Goal: Task Accomplishment & Management: Manage account settings

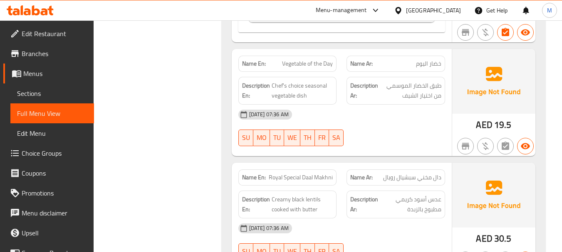
scroll to position [522, 0]
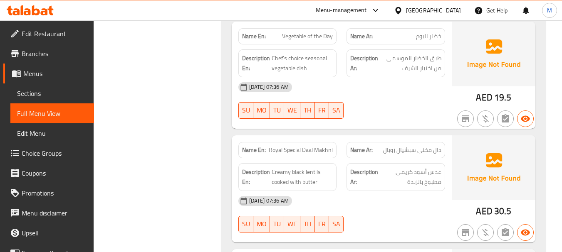
click at [370, 191] on div "11-08-2025 07:36 AM" at bounding box center [341, 201] width 217 height 20
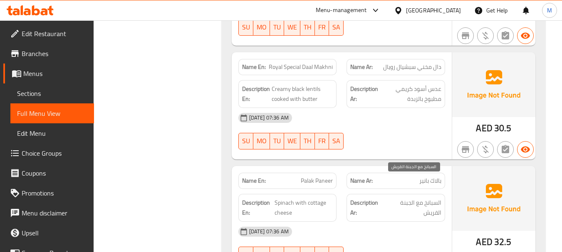
scroll to position [647, 0]
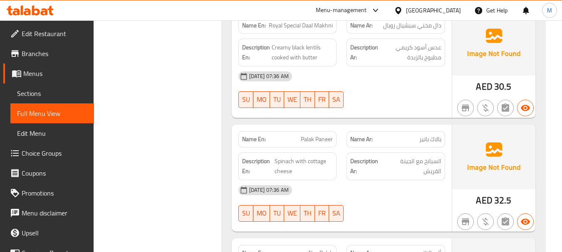
click at [380, 180] on div "11-08-2025 07:36 AM" at bounding box center [341, 190] width 217 height 20
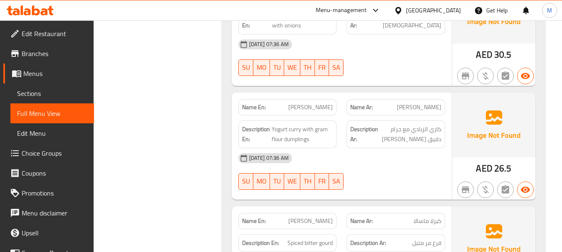
scroll to position [1021, 0]
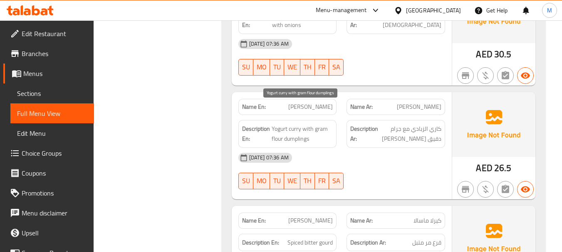
click at [314, 124] on span "Yogurt curry with gram flour dumplings" at bounding box center [302, 134] width 62 height 20
copy span "Yogurt curry with gram flour dumplings"
click at [297, 124] on span "Yogurt curry with gram flour dumplings" at bounding box center [302, 134] width 62 height 20
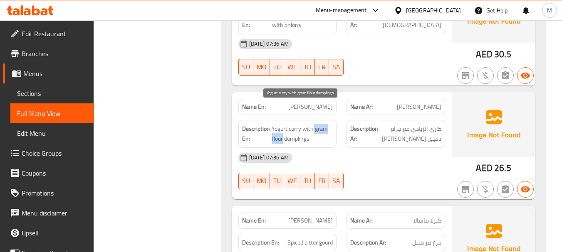
drag, startPoint x: 313, startPoint y: 109, endPoint x: 283, endPoint y: 116, distance: 31.6
click at [283, 124] on span "Yogurt curry with gram flour dumplings" at bounding box center [302, 134] width 62 height 20
copy span "gram flour"
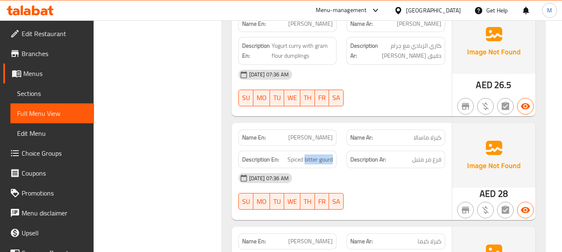
drag, startPoint x: 305, startPoint y: 138, endPoint x: 340, endPoint y: 140, distance: 35.4
click at [340, 146] on div "Description En: Spiced bitter gourd" at bounding box center [287, 160] width 108 height 28
copy span "bitter gourd"
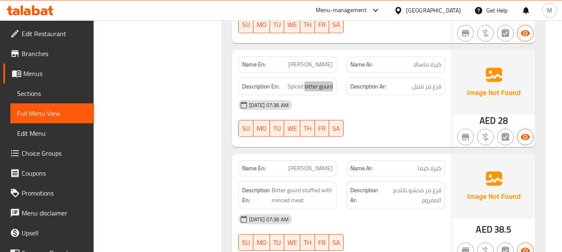
scroll to position [1187, 0]
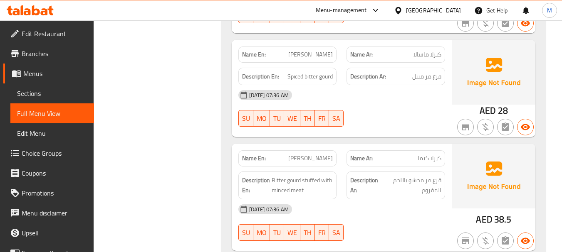
click at [371, 207] on div "11-08-2025 07:36 AM SU MO TU WE TH FR SA" at bounding box center [341, 223] width 217 height 47
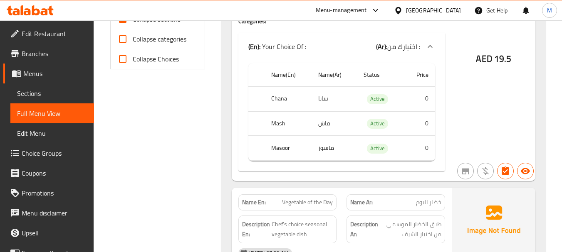
scroll to position [65, 0]
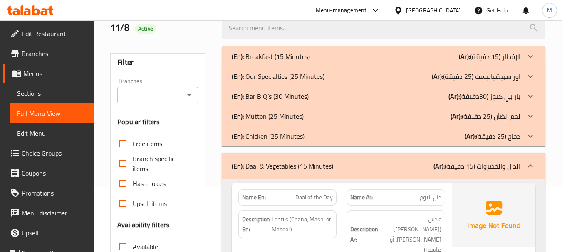
click at [347, 162] on div "(En): Daal & Vegetables (15 Minutes) (Ar): الدال والخضروات (15 دقيقة)" at bounding box center [376, 166] width 288 height 10
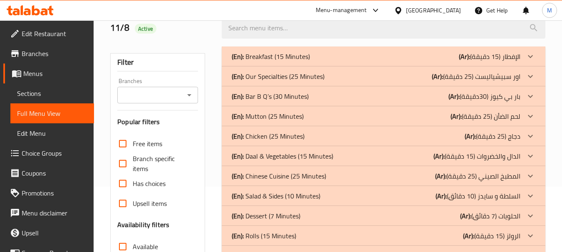
click at [277, 62] on p "(En): Chinese Cuisine (25 Minutes)" at bounding box center [271, 57] width 78 height 10
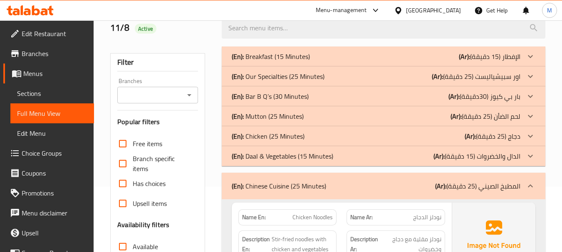
scroll to position [190, 0]
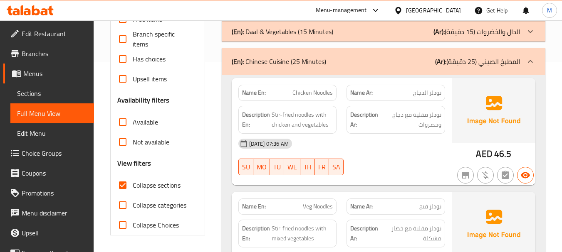
click at [357, 155] on div "11-08-2025 07:36 AM SU MO TU WE TH FR SA" at bounding box center [341, 157] width 217 height 47
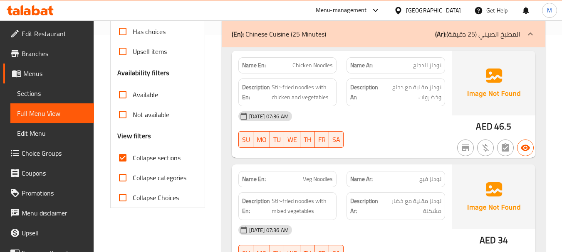
scroll to position [273, 0]
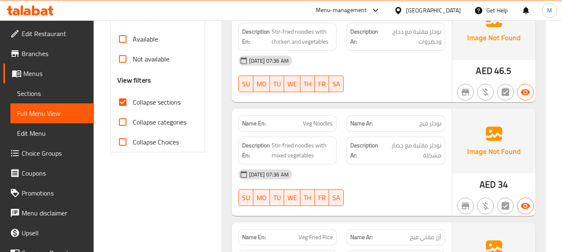
click at [357, 177] on div "11-08-2025 07:36 AM" at bounding box center [341, 175] width 217 height 20
click at [326, 124] on span "Veg Noodles" at bounding box center [318, 123] width 30 height 9
copy span "Veg Noodles"
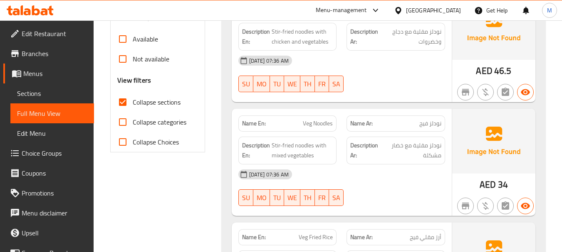
click at [421, 122] on span "نودلز فيج" at bounding box center [430, 123] width 22 height 9
copy span "نودلز فيج"
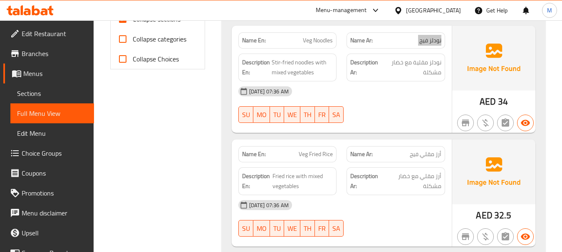
scroll to position [439, 0]
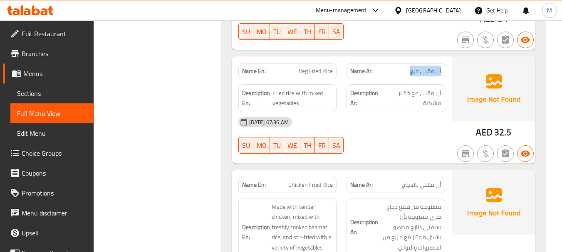
drag, startPoint x: 409, startPoint y: 73, endPoint x: 445, endPoint y: 69, distance: 36.4
click at [445, 69] on div "Name Ar: أرز مقلي فيج" at bounding box center [395, 71] width 108 height 26
copy span "أرز مقلي فيج"
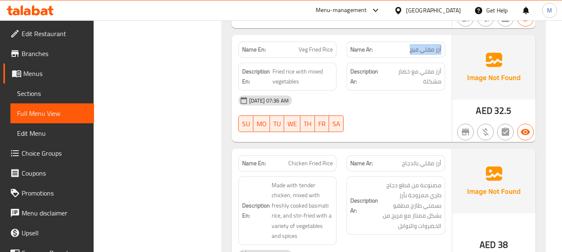
scroll to position [481, 0]
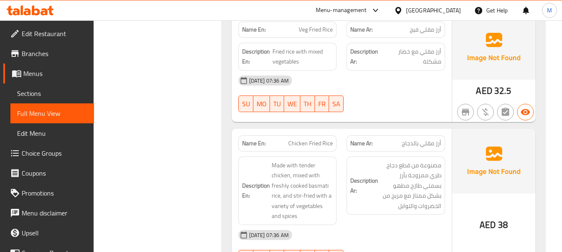
click at [318, 145] on span "Chicken Fried Rice" at bounding box center [310, 143] width 44 height 9
copy span "Chicken Fried Rice"
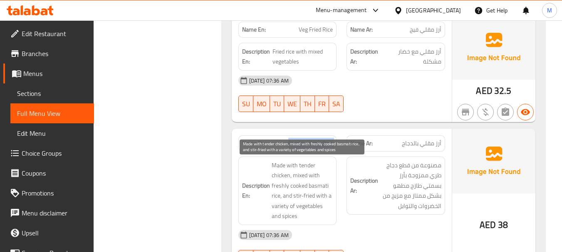
click at [290, 177] on span "Made with tender chicken, mixed with freshly cooked basmati rice, and stir-frie…" at bounding box center [302, 190] width 62 height 61
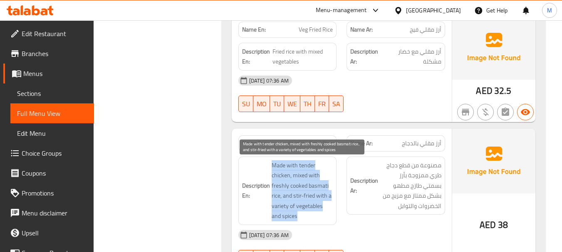
click at [290, 177] on span "Made with tender chicken, mixed with freshly cooked basmati rice, and stir-frie…" at bounding box center [302, 190] width 62 height 61
copy span "Made with tender chicken, mixed with freshly cooked basmati rice, and stir-frie…"
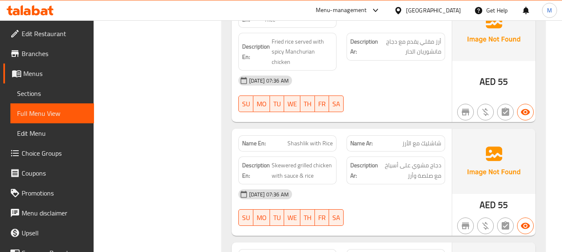
scroll to position [897, 0]
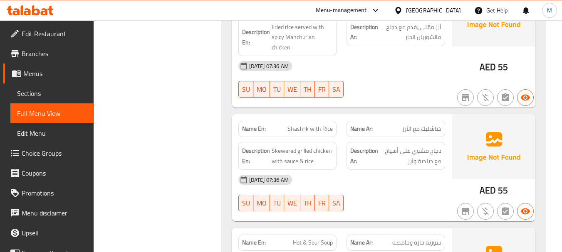
click at [363, 182] on div "11-08-2025 07:36 AM" at bounding box center [341, 180] width 217 height 20
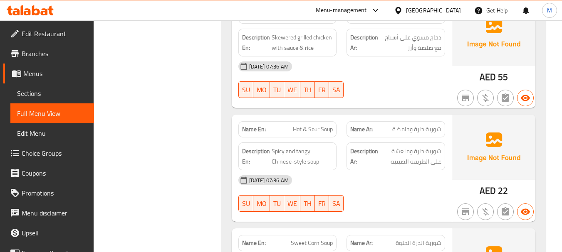
scroll to position [1021, 0]
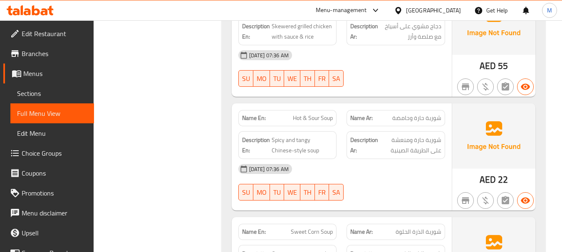
click at [367, 177] on div "11-08-2025 07:36 AM" at bounding box center [341, 169] width 217 height 20
click at [305, 151] on span "Spicy and tangy Chinese-style soup" at bounding box center [302, 145] width 62 height 20
click at [307, 118] on span "Hot & Sour Soup" at bounding box center [313, 118] width 40 height 9
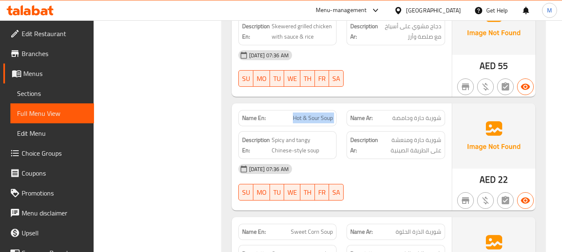
copy span "Hot & Sour Soup"
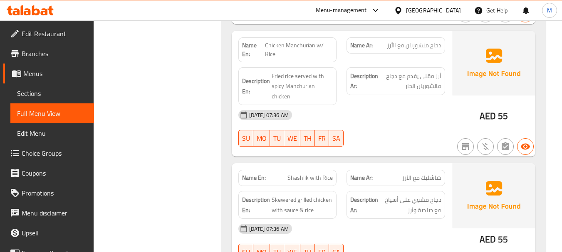
scroll to position [772, 0]
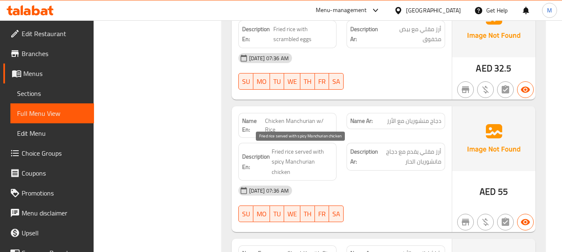
click at [294, 165] on span "Fried rice served with spicy Manchurian chicken" at bounding box center [302, 162] width 62 height 31
copy span "Fried rice served with spicy Manchurian chicken"
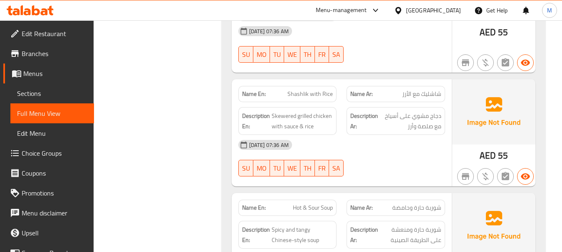
scroll to position [980, 0]
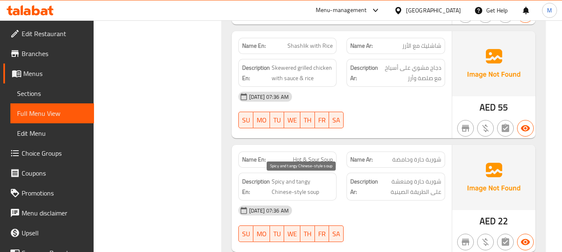
click at [297, 178] on span "Spicy and tangy Chinese-style soup" at bounding box center [302, 187] width 62 height 20
click at [297, 179] on span "Spicy and tangy Chinese-style soup" at bounding box center [302, 187] width 62 height 20
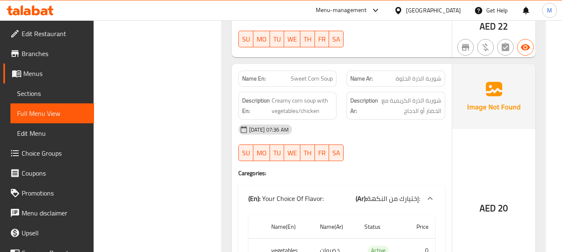
scroll to position [1187, 0]
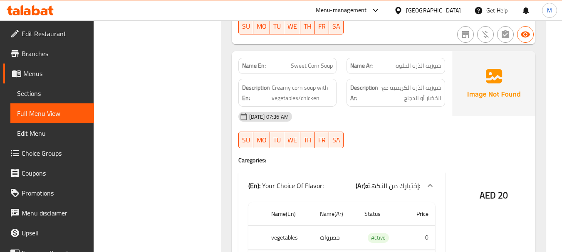
click at [387, 132] on div "11-08-2025 07:36 AM SU MO TU WE TH FR SA" at bounding box center [341, 130] width 217 height 47
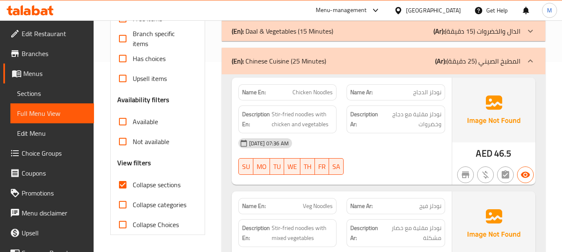
scroll to position [148, 0]
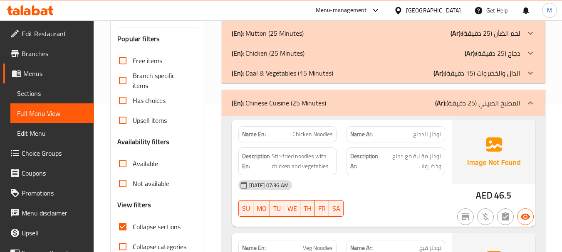
click at [287, 103] on p "(En): Chinese Cuisine (25 Minutes)" at bounding box center [279, 103] width 94 height 10
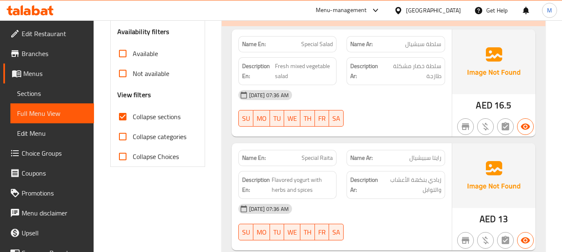
scroll to position [273, 0]
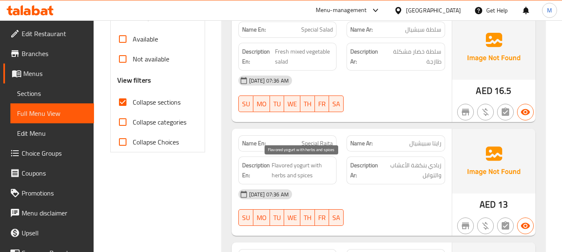
click at [305, 171] on span "Flavored yogurt with herbs and spices" at bounding box center [302, 170] width 62 height 20
click at [304, 171] on span "Flavored yogurt with herbs and spices" at bounding box center [302, 170] width 62 height 20
click at [297, 168] on span "Flavored yogurt with herbs and spices" at bounding box center [302, 170] width 62 height 20
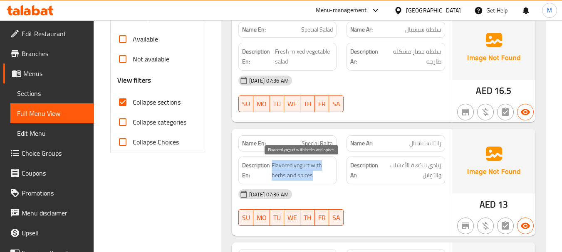
click at [297, 168] on span "Flavored yogurt with herbs and spices" at bounding box center [302, 170] width 62 height 20
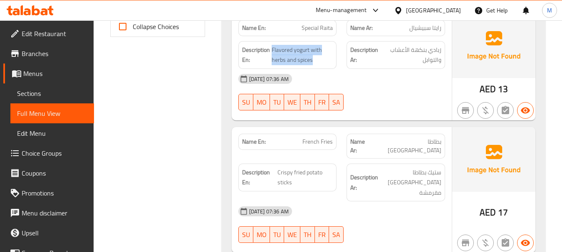
scroll to position [398, 0]
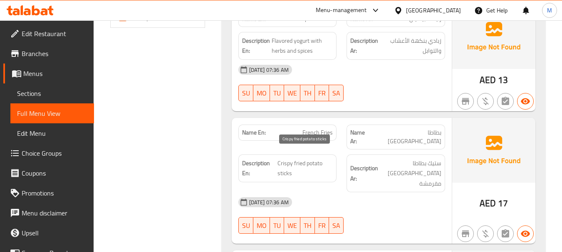
click at [305, 158] on span "Crispy fried potato sticks" at bounding box center [304, 168] width 55 height 20
click at [281, 167] on span "Crispy fried potato sticks" at bounding box center [304, 168] width 55 height 20
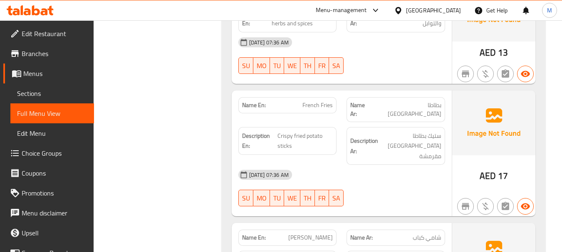
scroll to position [522, 0]
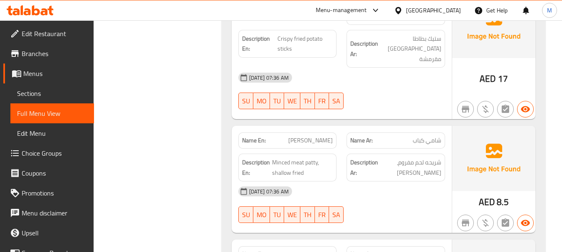
click at [318, 136] on span "Shami Kabab" at bounding box center [310, 140] width 44 height 9
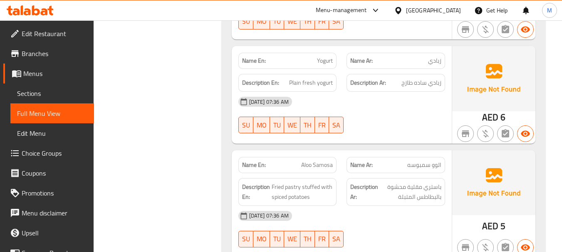
scroll to position [730, 0]
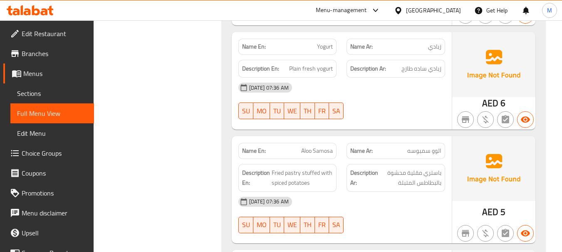
click at [374, 192] on div "11-08-2025 07:36 AM" at bounding box center [341, 202] width 217 height 20
click at [317, 168] on span "Fried pastry stuffed with spiced potatoes" at bounding box center [302, 178] width 62 height 20
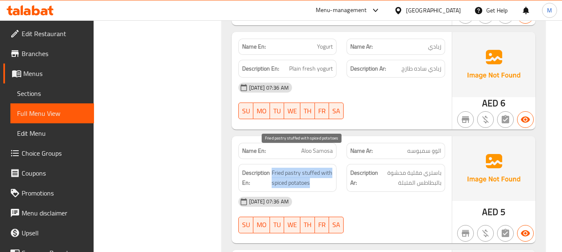
click at [317, 168] on span "Fried pastry stuffed with spiced potatoes" at bounding box center [302, 178] width 62 height 20
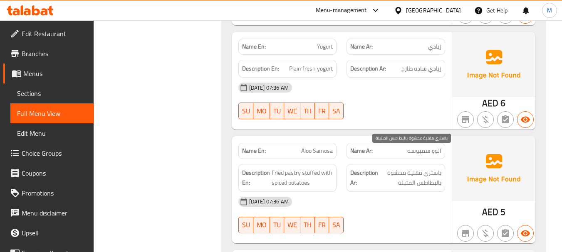
click at [429, 168] on span "باستري مقلية محشوة بالبطاطس المتبلة" at bounding box center [410, 178] width 62 height 20
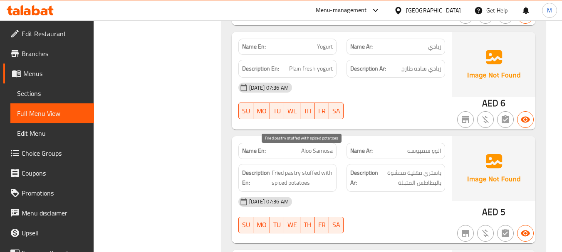
click at [295, 168] on span "Fried pastry stuffed with spiced potatoes" at bounding box center [302, 178] width 62 height 20
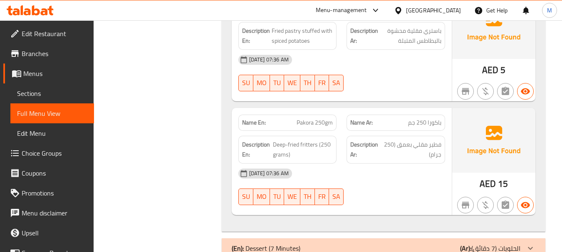
scroll to position [897, 0]
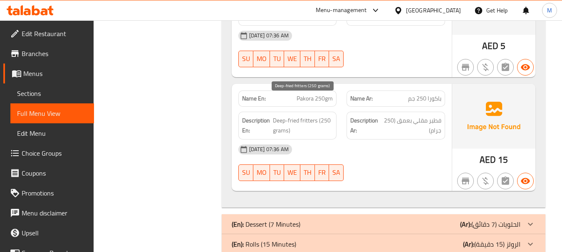
click at [278, 116] on span "Deep-fried fritters (250 grams)" at bounding box center [303, 126] width 60 height 20
click at [300, 116] on span "Deep-fried fritters (250 grams)" at bounding box center [303, 126] width 60 height 20
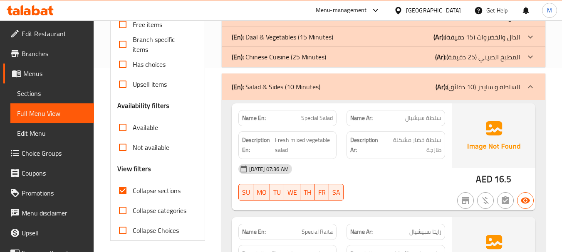
scroll to position [107, 0]
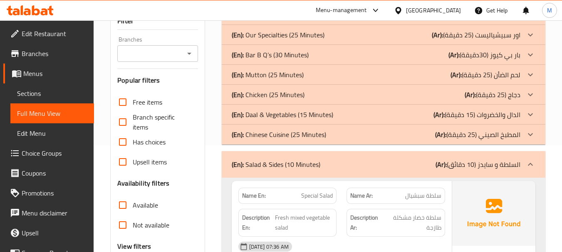
click at [293, 160] on p "(En): Salad & Sides (10 Minutes)" at bounding box center [276, 165] width 89 height 10
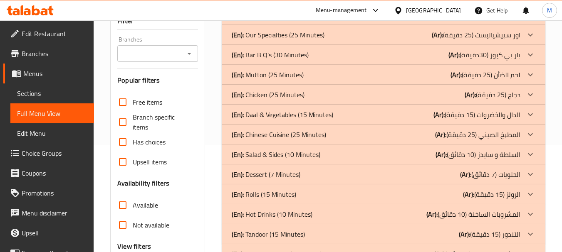
click at [276, 25] on div "(En): Dessert (7 Minutes) (Ar): الحلويات (7 دقائق)" at bounding box center [383, 15] width 323 height 20
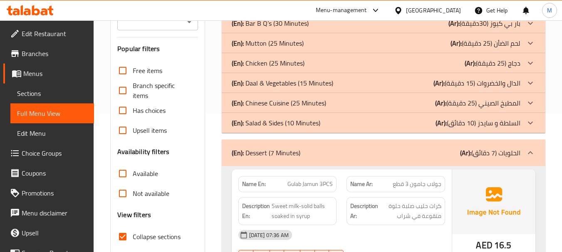
scroll to position [190, 0]
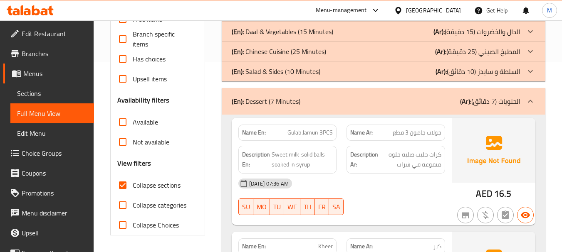
click at [382, 180] on div "11-08-2025 07:36 AM" at bounding box center [341, 184] width 217 height 20
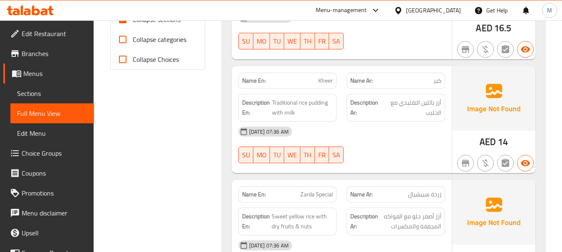
scroll to position [356, 0]
click at [401, 149] on div "11-08-2025 07:36 AM SU MO TU WE TH FR SA" at bounding box center [341, 144] width 217 height 47
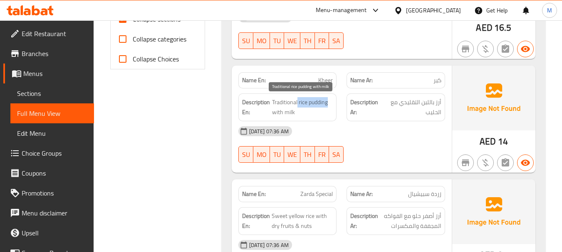
drag, startPoint x: 297, startPoint y: 102, endPoint x: 329, endPoint y: 102, distance: 32.4
click at [329, 102] on span "Traditional rice pudding with milk" at bounding box center [302, 107] width 61 height 20
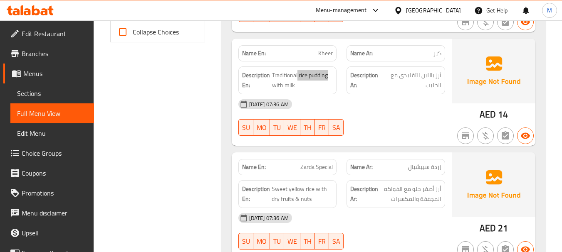
scroll to position [398, 0]
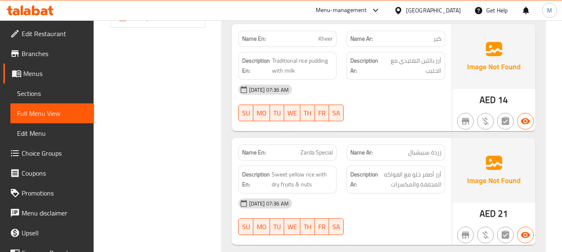
click at [374, 207] on div "11-08-2025 07:36 AM" at bounding box center [341, 204] width 217 height 20
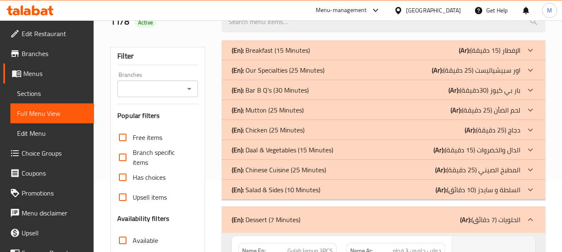
scroll to position [125, 0]
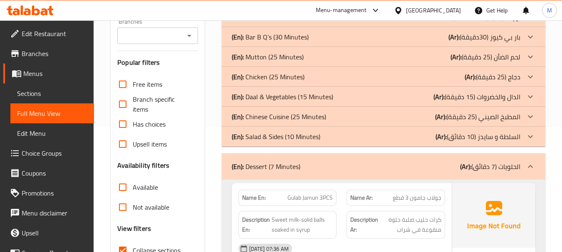
click at [336, 157] on div "(En): Dessert (7 Minutes) (Ar): الحلويات (7 دقائق)" at bounding box center [383, 166] width 323 height 27
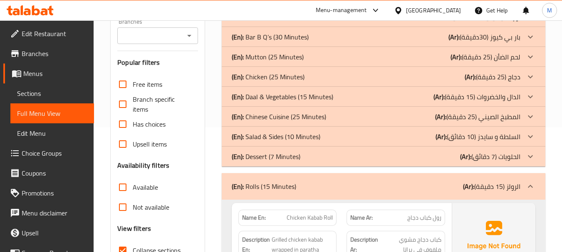
scroll to position [190, 0]
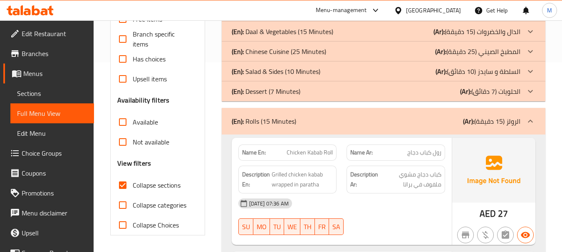
click at [372, 199] on div "11-08-2025 07:36 AM" at bounding box center [341, 204] width 217 height 20
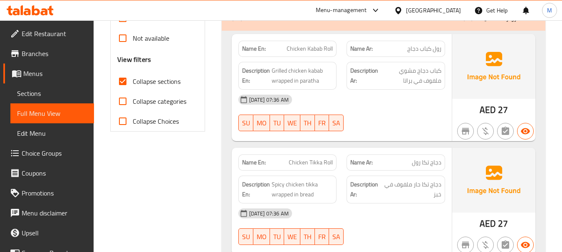
scroll to position [315, 0]
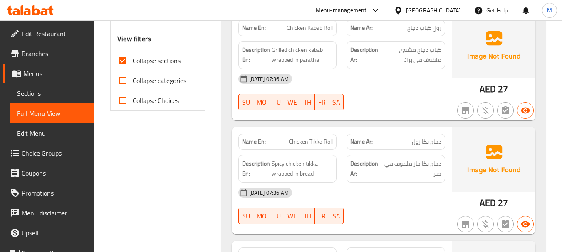
click at [353, 195] on div "11-08-2025 07:36 AM" at bounding box center [341, 193] width 217 height 20
click at [307, 143] on span "Chicken Tikka Roll" at bounding box center [310, 142] width 44 height 9
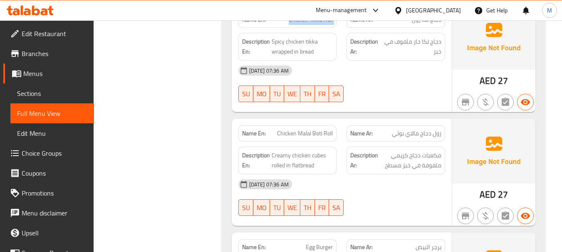
scroll to position [439, 0]
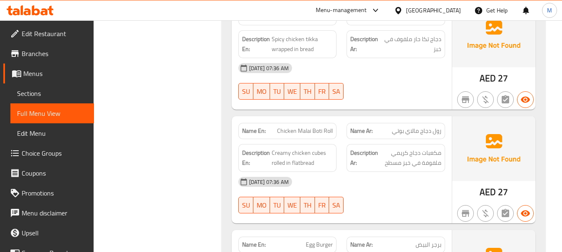
click at [324, 188] on div "11-08-2025 07:36 AM" at bounding box center [341, 182] width 217 height 20
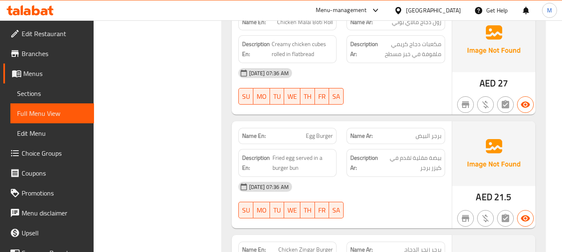
scroll to position [564, 0]
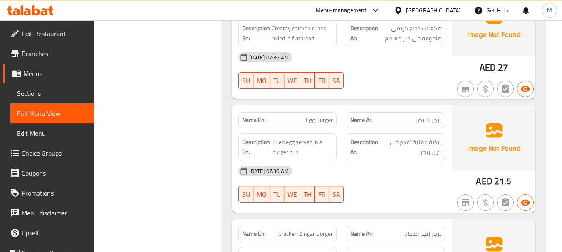
click at [350, 181] on div "11-08-2025 07:36 AM" at bounding box center [341, 171] width 217 height 20
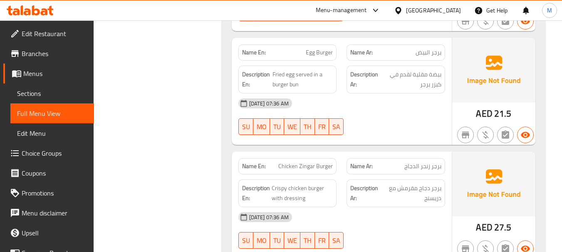
scroll to position [689, 0]
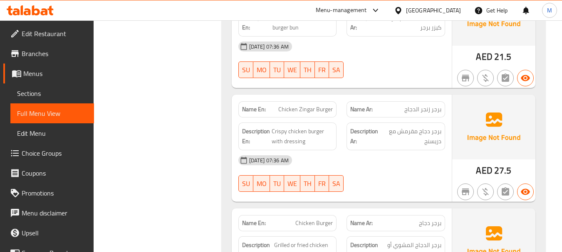
click at [363, 163] on div "11-08-2025 07:36 AM" at bounding box center [341, 160] width 217 height 20
click at [293, 143] on span "Crispy chicken burger with dressing" at bounding box center [302, 136] width 62 height 20
click at [315, 109] on span "Chicken Zingar Burger" at bounding box center [305, 109] width 54 height 9
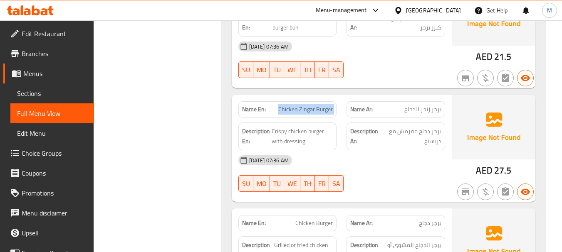
click at [315, 109] on span "Chicken Zingar Burger" at bounding box center [305, 109] width 54 height 9
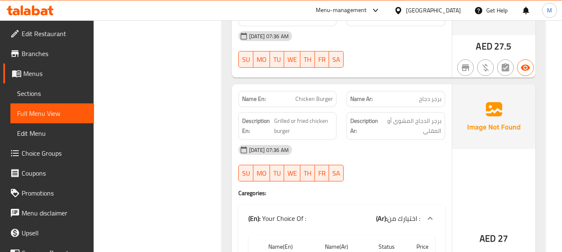
scroll to position [813, 0]
click at [369, 162] on div "11-08-2025 07:36 AM SU MO TU WE TH FR SA" at bounding box center [341, 163] width 217 height 47
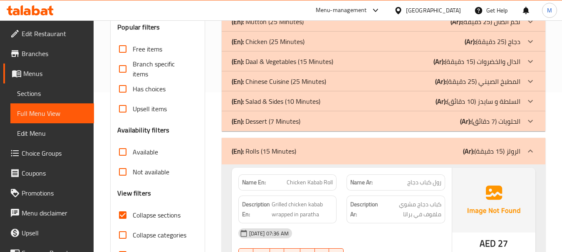
scroll to position [208, 0]
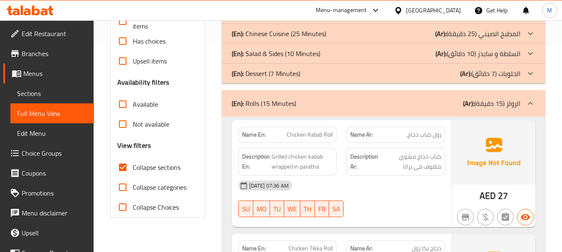
click at [282, 106] on p "(En): Rolls (15 Minutes)" at bounding box center [264, 104] width 64 height 10
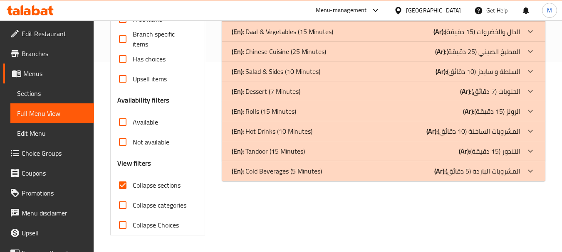
scroll to position [190, 0]
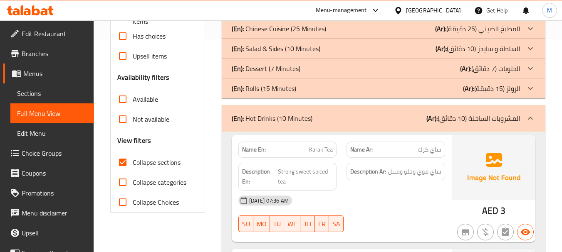
scroll to position [232, 0]
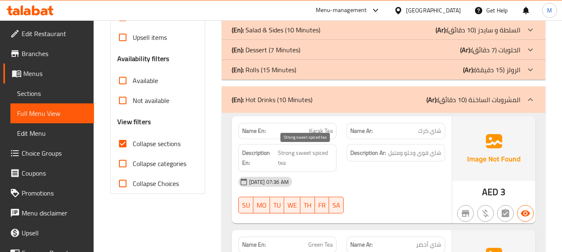
click at [305, 156] on span "Strong sweet spiced tea" at bounding box center [305, 158] width 55 height 20
click at [287, 150] on span "Strong sweet spiced tea" at bounding box center [305, 158] width 55 height 20
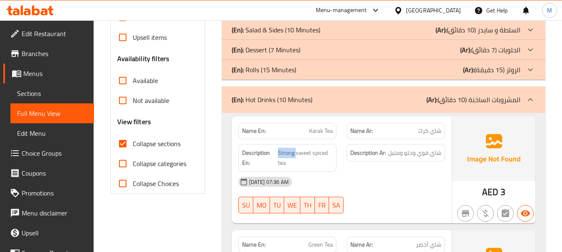
drag, startPoint x: 192, startPoint y: 218, endPoint x: 202, endPoint y: 222, distance: 10.3
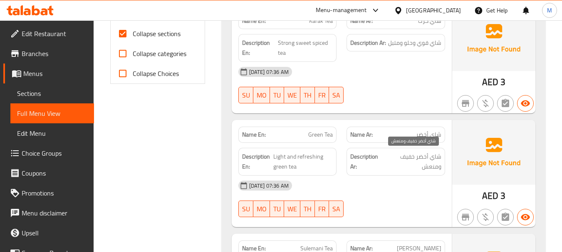
scroll to position [356, 0]
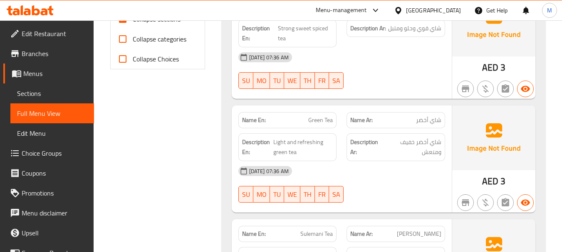
click at [315, 116] on span "Green Tea" at bounding box center [320, 120] width 25 height 9
click at [302, 141] on span "Light and refreshing green tea" at bounding box center [302, 147] width 59 height 20
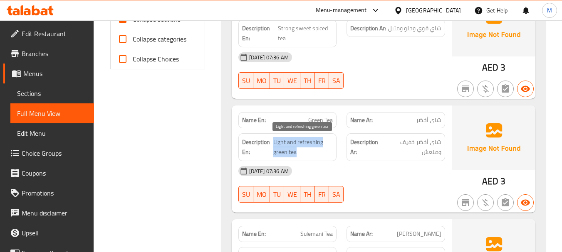
click at [302, 141] on span "Light and refreshing green tea" at bounding box center [302, 147] width 59 height 20
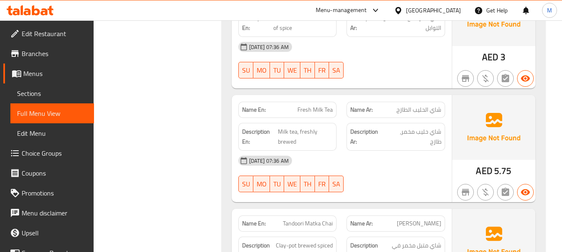
scroll to position [606, 0]
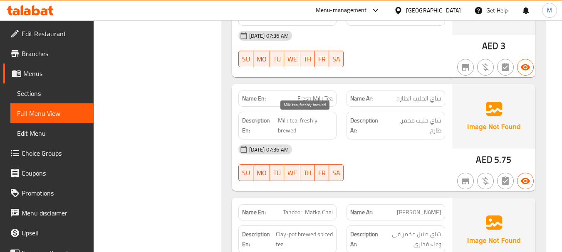
click at [307, 123] on span "Milk tea, freshly brewed" at bounding box center [305, 126] width 55 height 20
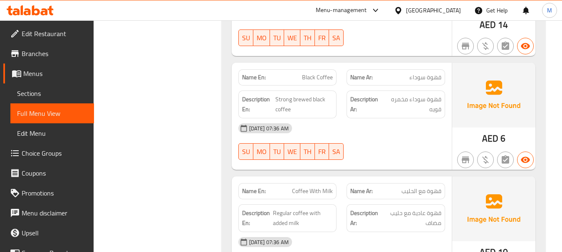
scroll to position [855, 0]
click at [286, 99] on span "Strong brewed black coffee" at bounding box center [303, 104] width 57 height 20
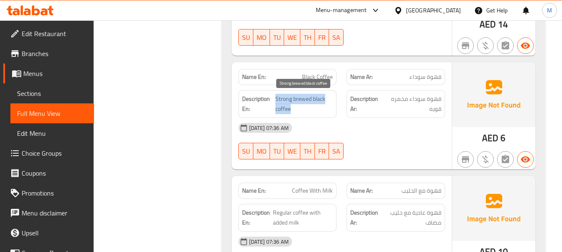
click at [286, 99] on span "Strong brewed black coffee" at bounding box center [303, 104] width 57 height 20
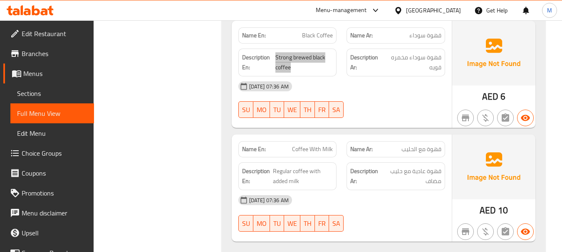
scroll to position [938, 0]
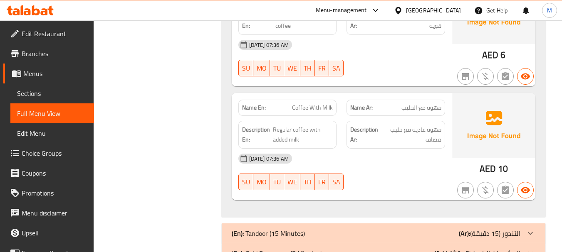
click at [372, 165] on div "11-08-2025 07:36 AM" at bounding box center [341, 159] width 217 height 20
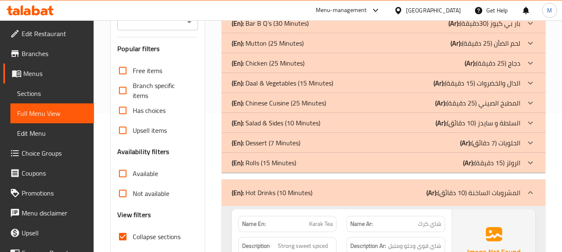
scroll to position [208, 0]
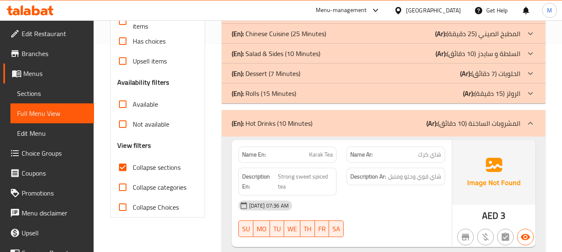
click at [351, 124] on div "(En): Hot Drinks (10 Minutes) (Ar): المشروبات الساخنة (10 دقائق)" at bounding box center [376, 123] width 288 height 10
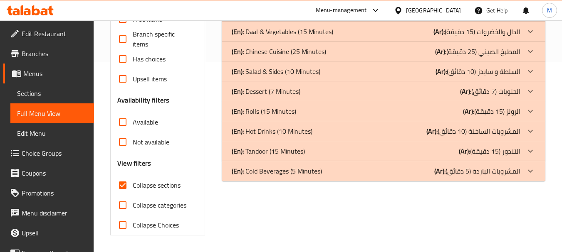
scroll to position [190, 0]
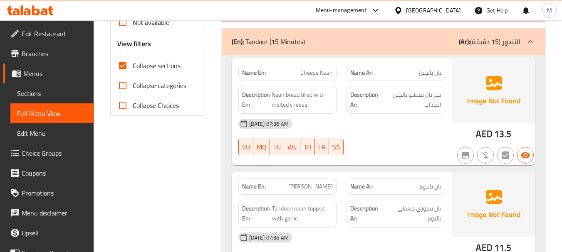
scroll to position [320, 0]
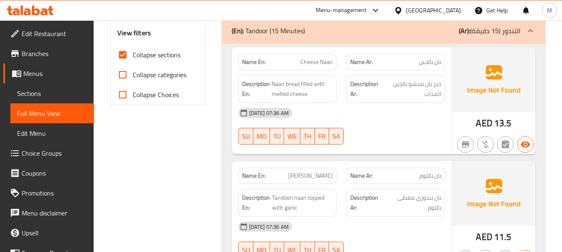
click at [352, 119] on div "11-08-2025 07:36 AM" at bounding box center [341, 113] width 217 height 20
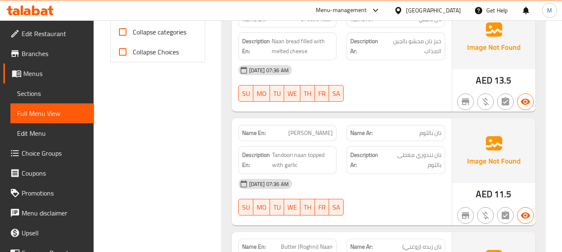
scroll to position [404, 0]
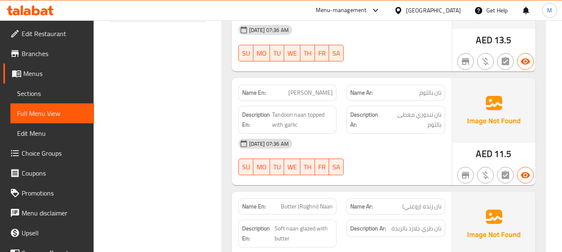
click at [382, 168] on div "11-08-2025 07:36 AM SU MO TU WE TH FR SA" at bounding box center [341, 157] width 217 height 47
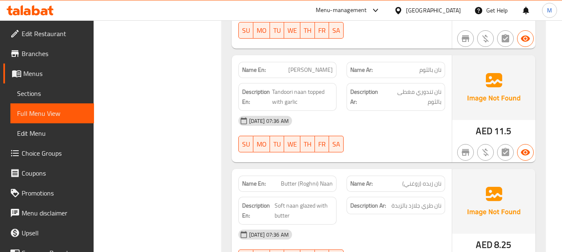
scroll to position [487, 0]
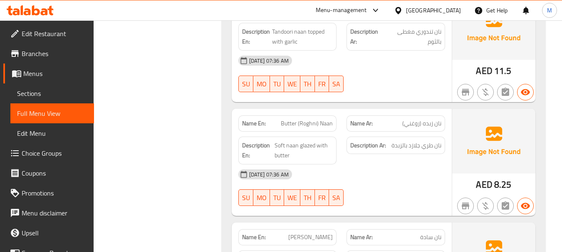
click at [353, 170] on div "11-08-2025 07:36 AM" at bounding box center [341, 175] width 217 height 20
click at [286, 153] on span "Soft naan glazed with butter" at bounding box center [303, 150] width 58 height 20
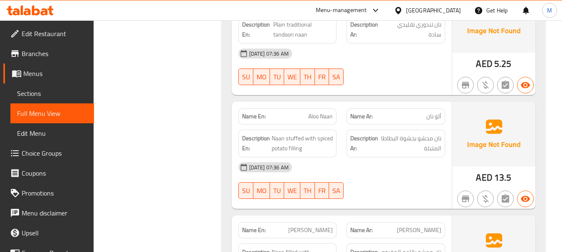
scroll to position [736, 0]
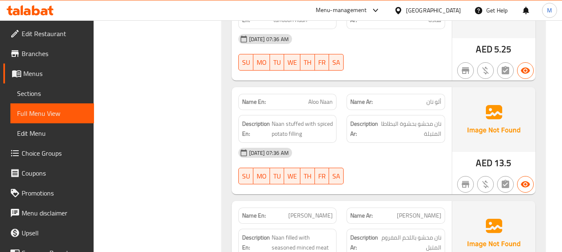
click at [368, 163] on div "11-08-2025 07:36 AM SU MO TU WE TH FR SA" at bounding box center [341, 166] width 217 height 47
click at [312, 103] on span "Aloo Naan" at bounding box center [320, 102] width 25 height 9
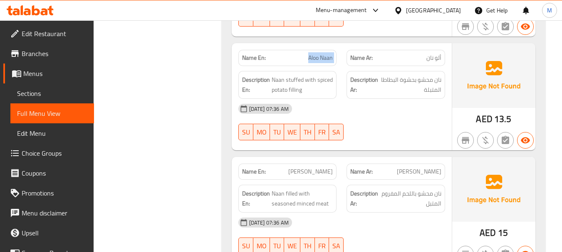
scroll to position [861, 0]
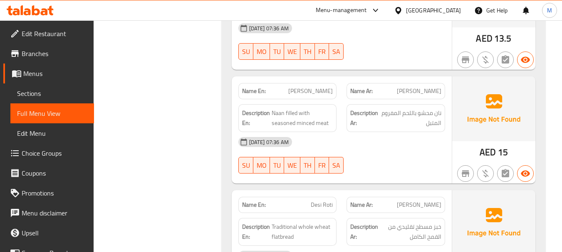
click at [410, 160] on div "11-08-2025 07:36 AM SU MO TU WE TH FR SA" at bounding box center [341, 155] width 217 height 47
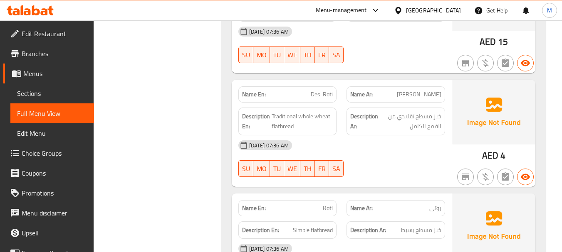
scroll to position [985, 0]
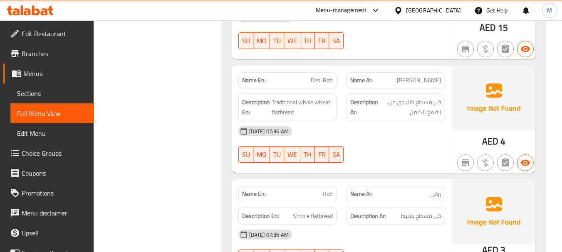
click at [367, 139] on div "11-08-2025 07:36 AM" at bounding box center [341, 131] width 217 height 20
click at [321, 83] on span "Desi Roti" at bounding box center [321, 80] width 22 height 9
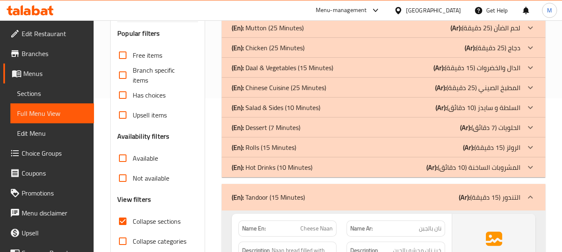
scroll to position [196, 0]
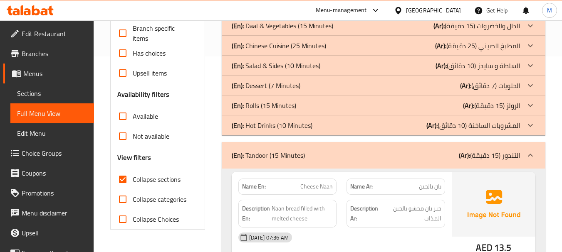
drag, startPoint x: 351, startPoint y: 156, endPoint x: 347, endPoint y: 160, distance: 5.9
click at [351, 156] on div "(En): Tandoor (15 Minutes) (Ar): التندور (15 دقيقة)" at bounding box center [376, 155] width 288 height 10
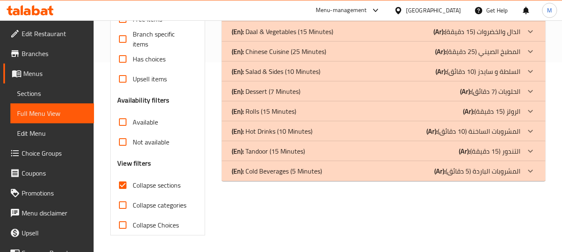
scroll to position [190, 0]
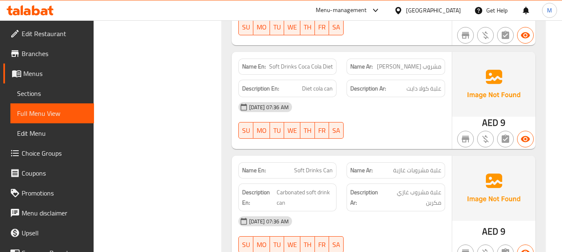
scroll to position [481, 0]
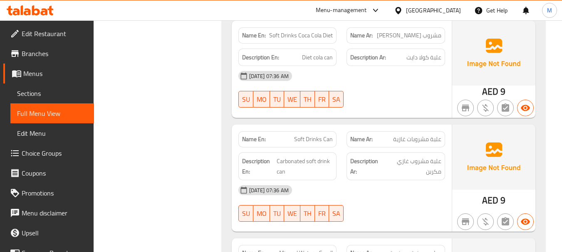
click at [395, 89] on div "11-08-2025 07:36 AM SU MO TU WE TH FR SA" at bounding box center [341, 89] width 217 height 47
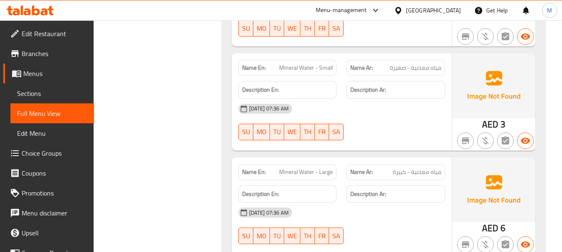
scroll to position [647, 0]
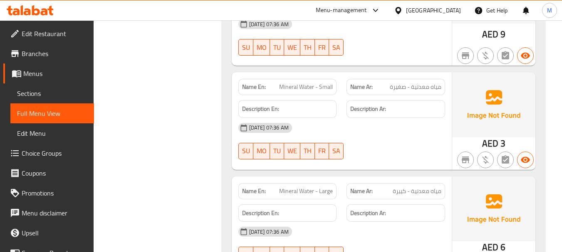
click at [318, 116] on div "Description En:" at bounding box center [287, 109] width 99 height 18
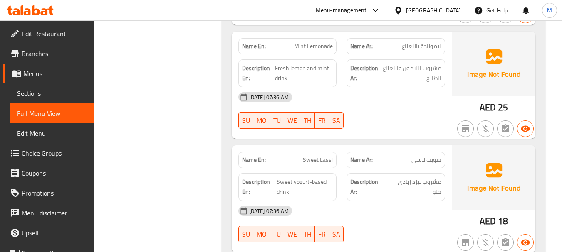
scroll to position [1021, 0]
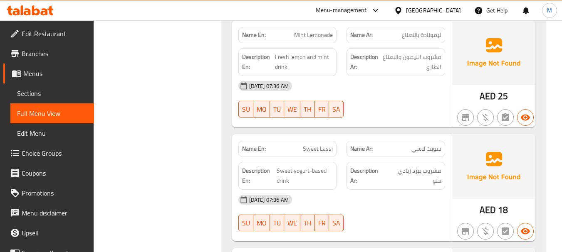
click at [422, 149] on span "سويت لاسي" at bounding box center [426, 149] width 30 height 9
click at [421, 149] on span "سويت لاسي" at bounding box center [426, 149] width 30 height 9
click at [419, 153] on span "سويت لاسي" at bounding box center [426, 149] width 30 height 9
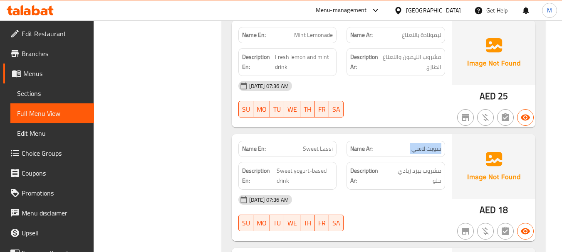
click at [419, 153] on span "سويت لاسي" at bounding box center [426, 149] width 30 height 9
click at [323, 149] on span "Sweet Lassi" at bounding box center [318, 149] width 30 height 9
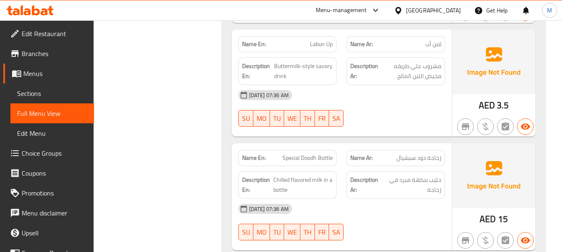
scroll to position [1385, 0]
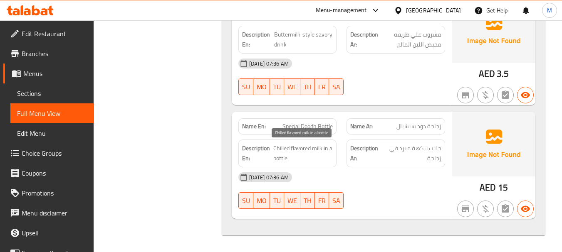
click at [288, 155] on span "Chilled flavored milk in a bottle" at bounding box center [302, 153] width 59 height 20
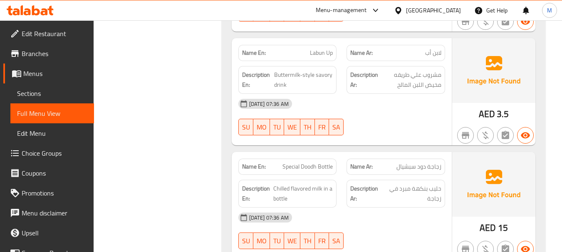
scroll to position [1219, 0]
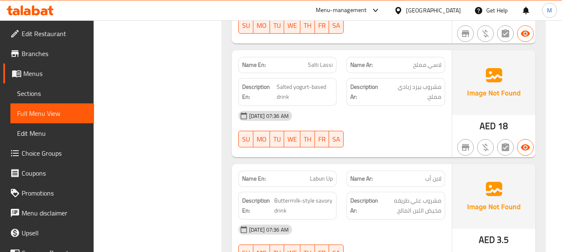
click at [37, 76] on span "Menus" at bounding box center [55, 74] width 64 height 10
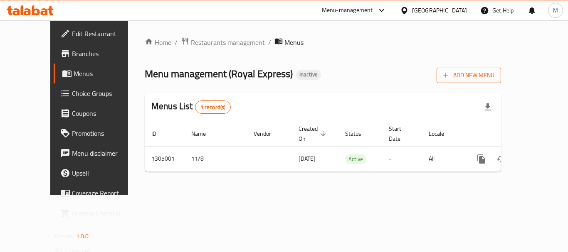
click at [494, 74] on span "Add New Menu" at bounding box center [468, 75] width 51 height 10
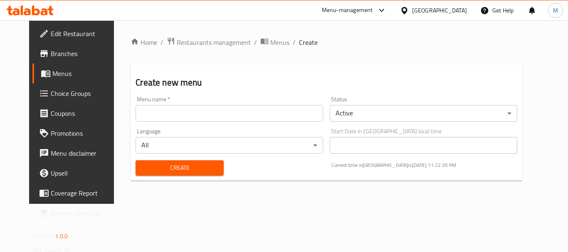
drag, startPoint x: 185, startPoint y: 117, endPoint x: 179, endPoint y: 121, distance: 7.8
click at [185, 117] on input "text" at bounding box center [228, 113] width 187 height 17
paste input "340596707"
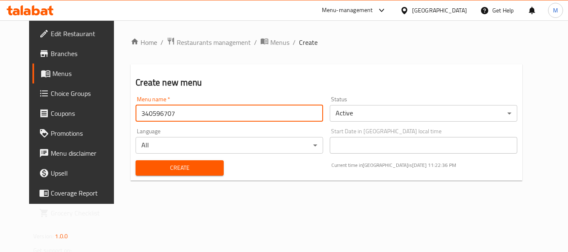
type input "340596707"
click at [150, 160] on button "Create" at bounding box center [179, 167] width 88 height 15
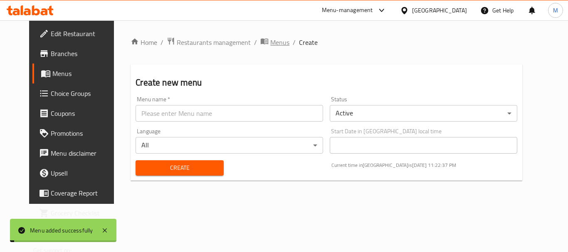
click at [270, 44] on span "Menus" at bounding box center [279, 42] width 19 height 10
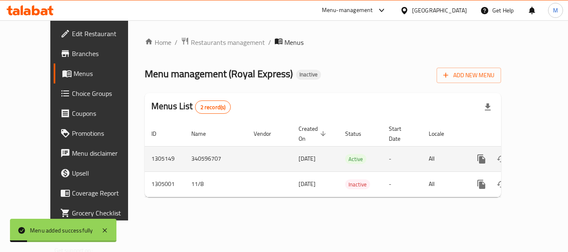
click at [541, 153] on link "enhanced table" at bounding box center [541, 159] width 20 height 20
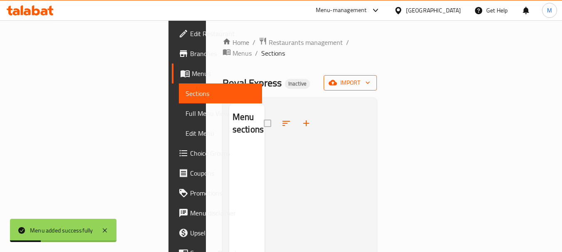
click at [370, 78] on span "import" at bounding box center [350, 83] width 40 height 10
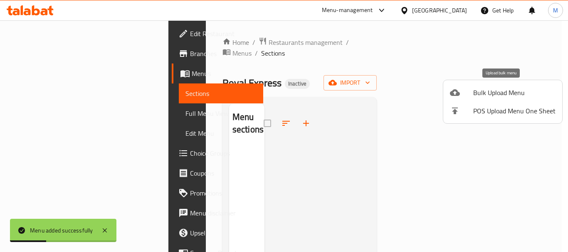
click at [479, 90] on span "Bulk Upload Menu" at bounding box center [514, 93] width 82 height 10
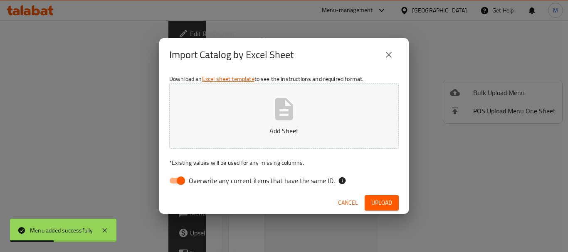
click at [249, 181] on span "Overwrite any current items that have the same ID." at bounding box center [262, 181] width 146 height 10
click at [204, 181] on input "Overwrite any current items that have the same ID." at bounding box center [180, 181] width 47 height 16
checkbox input "false"
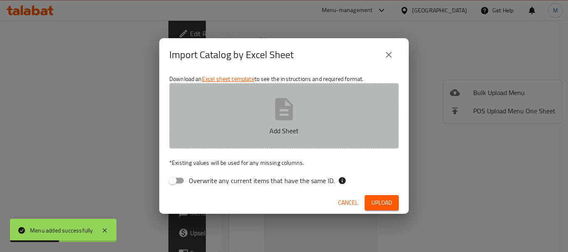
click at [257, 140] on button "Add Sheet" at bounding box center [283, 116] width 229 height 66
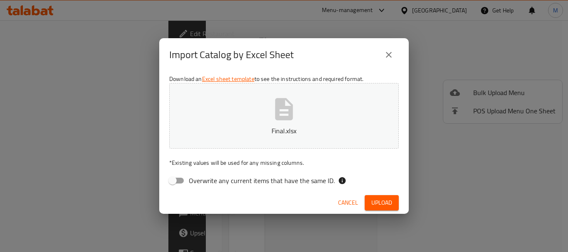
click at [374, 206] on span "Upload" at bounding box center [381, 203] width 21 height 10
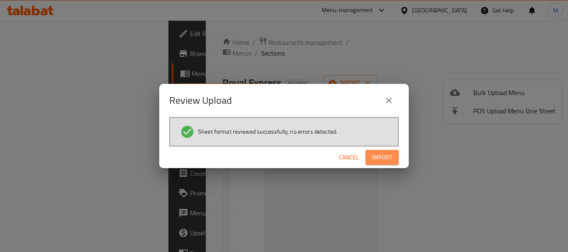
click at [382, 161] on span "Import" at bounding box center [382, 158] width 20 height 10
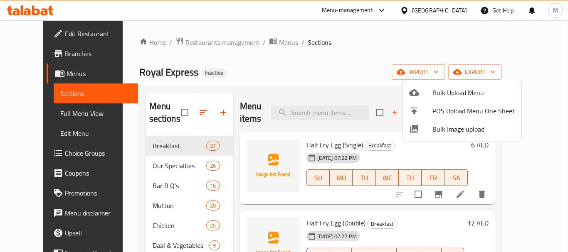
click at [246, 59] on div at bounding box center [284, 126] width 568 height 252
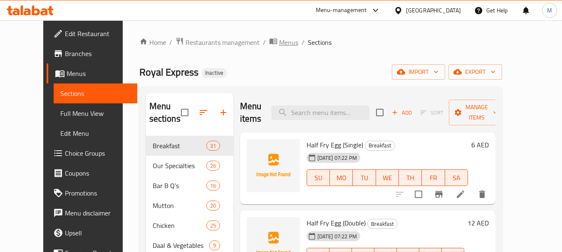
click at [279, 41] on span "Menus" at bounding box center [288, 42] width 19 height 10
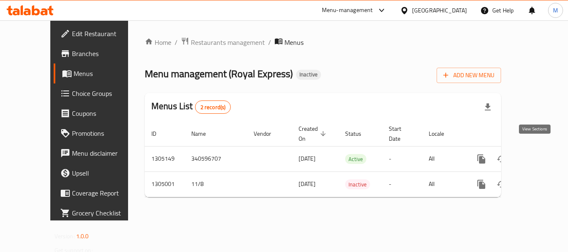
drag, startPoint x: 530, startPoint y: 148, endPoint x: 394, endPoint y: 20, distance: 186.4
click at [536, 154] on icon "enhanced table" at bounding box center [541, 159] width 10 height 10
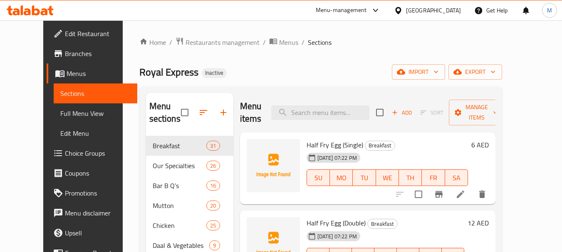
click at [60, 113] on span "Full Menu View" at bounding box center [95, 113] width 70 height 10
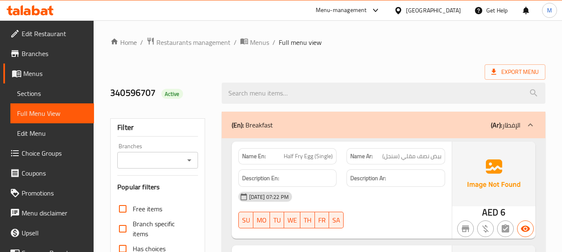
scroll to position [166, 0]
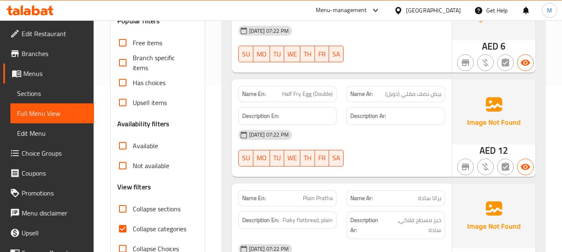
click at [120, 227] on input "Collapse categories" at bounding box center [123, 229] width 20 height 20
checkbox input "false"
click at [30, 86] on link "Sections" at bounding box center [52, 94] width 84 height 20
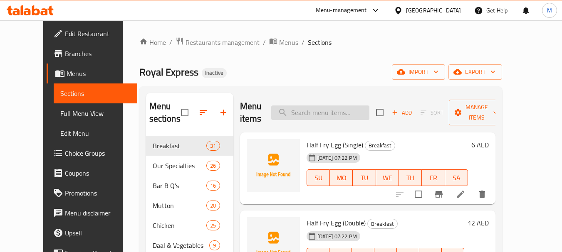
click at [315, 118] on input "search" at bounding box center [320, 113] width 98 height 15
paste input "Chicken Kabab Masala"
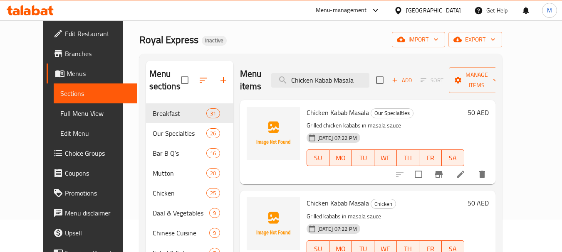
scroll to position [83, 0]
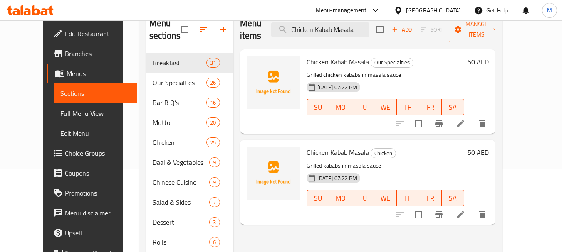
type input "Chicken Kabab Masala"
click at [485, 120] on icon "delete" at bounding box center [482, 123] width 6 height 7
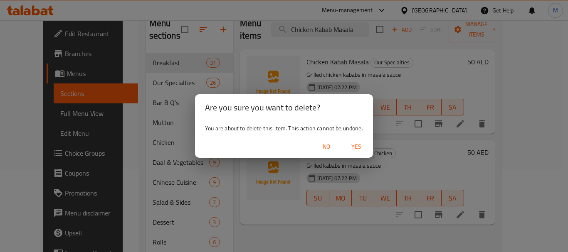
click at [360, 148] on span "Yes" at bounding box center [356, 147] width 20 height 10
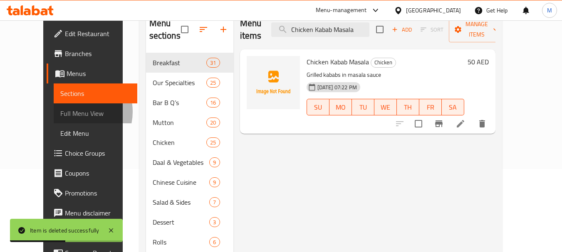
click at [60, 112] on span "Full Menu View" at bounding box center [95, 113] width 70 height 10
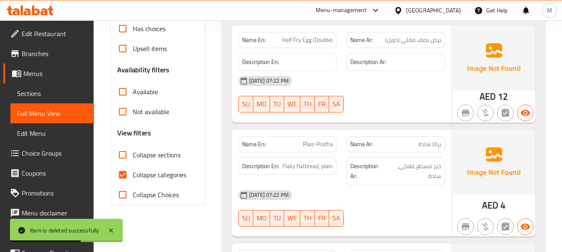
scroll to position [291, 0]
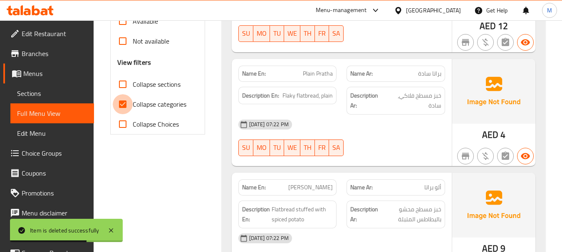
click at [124, 101] on input "Collapse categories" at bounding box center [123, 104] width 20 height 20
checkbox input "false"
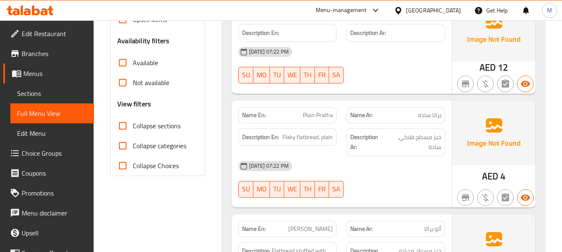
click at [41, 92] on span "Sections" at bounding box center [52, 94] width 70 height 10
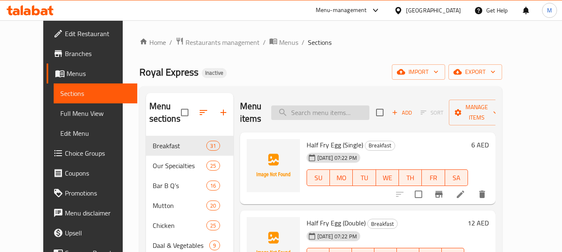
click at [332, 112] on input "search" at bounding box center [320, 113] width 98 height 15
paste input "Vegetable of the Day"
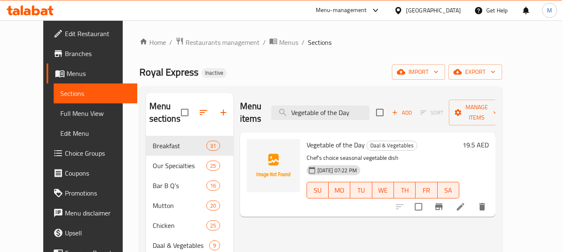
type input "Vegetable of the Day"
click at [487, 202] on icon "delete" at bounding box center [482, 207] width 10 height 10
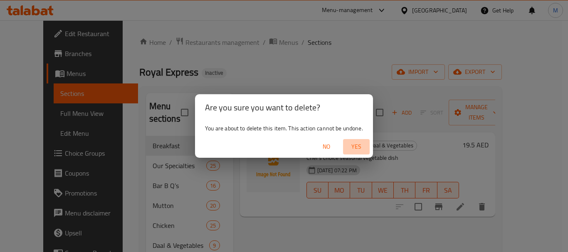
click at [366, 147] on span "Yes" at bounding box center [356, 147] width 20 height 10
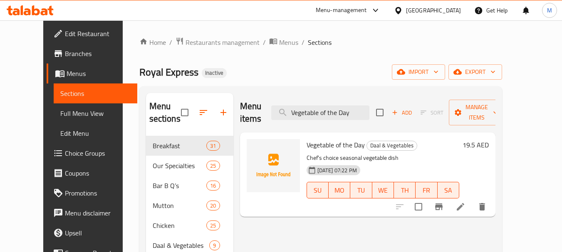
drag, startPoint x: 47, startPoint y: 113, endPoint x: 69, endPoint y: 93, distance: 29.1
click at [60, 113] on span "Full Menu View" at bounding box center [95, 113] width 70 height 10
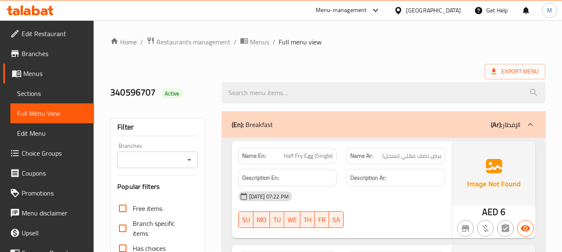
scroll to position [208, 0]
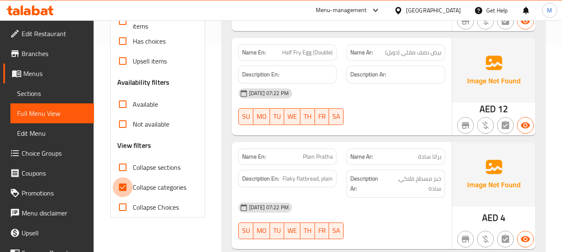
click at [122, 185] on input "Collapse categories" at bounding box center [123, 187] width 20 height 20
checkbox input "false"
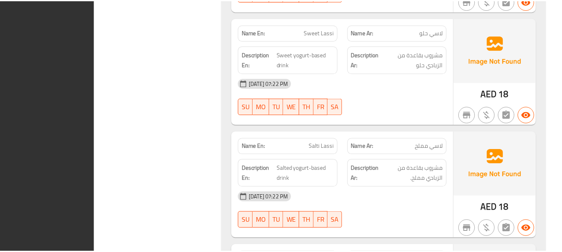
scroll to position [21057, 0]
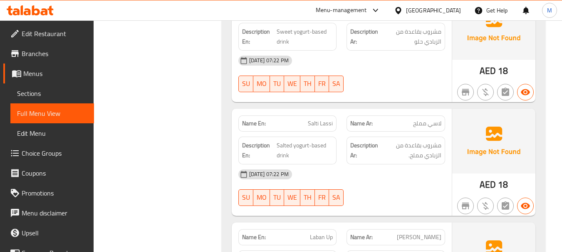
click at [35, 92] on span "Sections" at bounding box center [52, 94] width 70 height 10
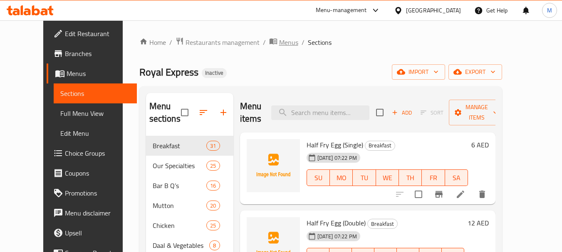
click at [279, 41] on span "Menus" at bounding box center [288, 42] width 19 height 10
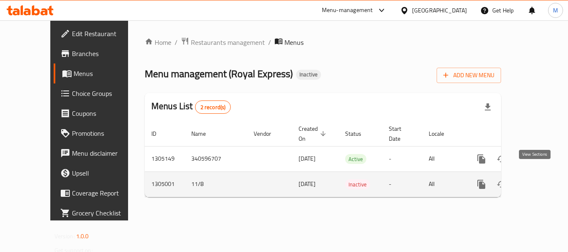
click at [537, 180] on icon "enhanced table" at bounding box center [541, 185] width 10 height 10
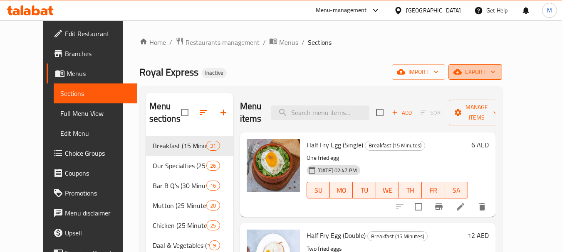
click at [495, 74] on span "export" at bounding box center [475, 72] width 40 height 10
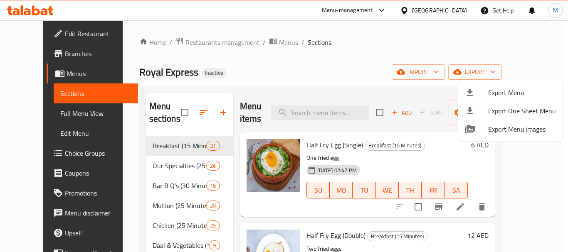
click at [516, 88] on span "Export Menu" at bounding box center [522, 93] width 68 height 10
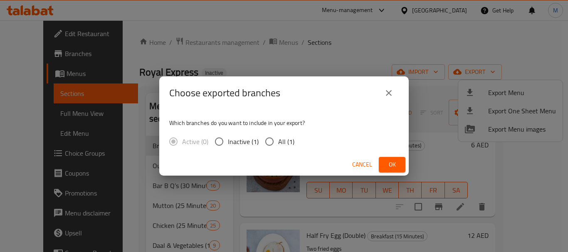
click at [269, 141] on input "All (1)" at bounding box center [269, 141] width 17 height 17
radio input "true"
click at [391, 163] on span "Ok" at bounding box center [391, 165] width 13 height 10
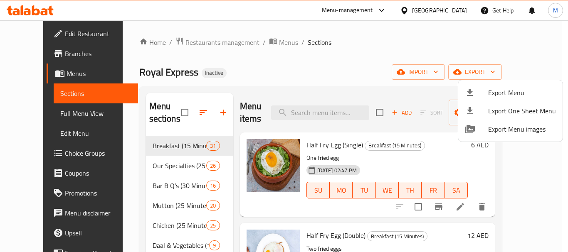
click at [263, 42] on div at bounding box center [284, 126] width 568 height 252
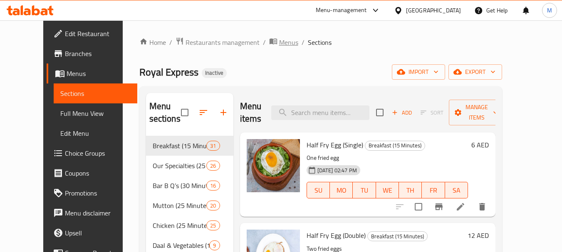
click at [279, 40] on span "Menus" at bounding box center [288, 42] width 19 height 10
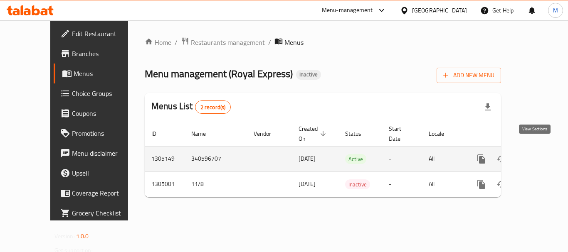
click at [536, 154] on icon "enhanced table" at bounding box center [541, 159] width 10 height 10
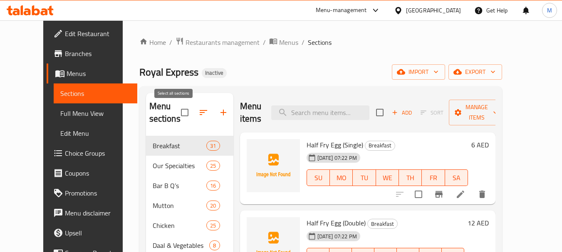
click at [176, 111] on input "checkbox" at bounding box center [184, 112] width 17 height 17
checkbox input "true"
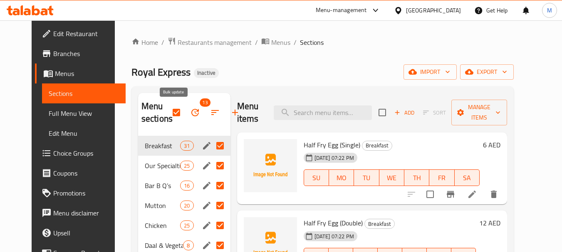
click at [185, 106] on button "button" at bounding box center [195, 113] width 20 height 20
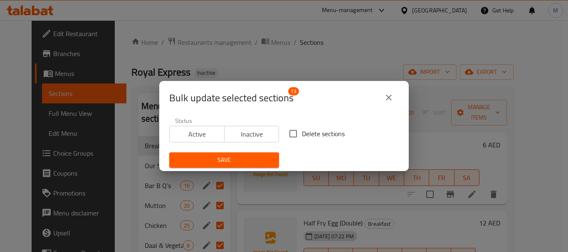
click at [298, 134] on input "Delete sections" at bounding box center [292, 133] width 17 height 17
checkbox input "true"
click at [245, 162] on span "Save" at bounding box center [224, 160] width 96 height 10
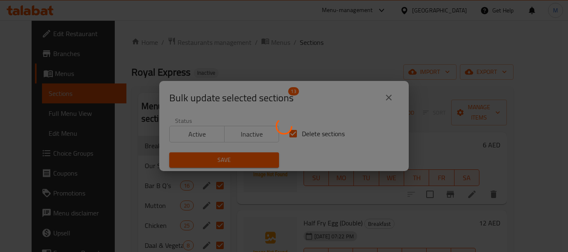
checkbox input "false"
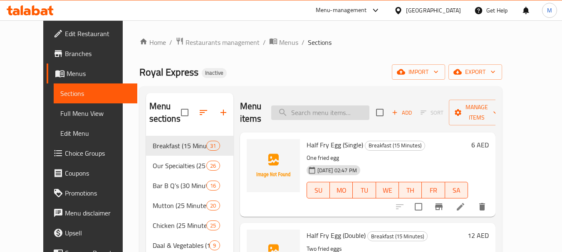
click at [300, 113] on input "search" at bounding box center [320, 113] width 98 height 15
paste input "كباب دجاج ماسالا"
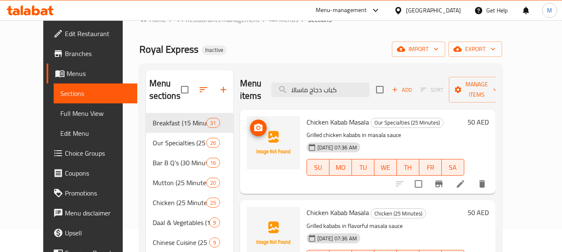
scroll to position [42, 0]
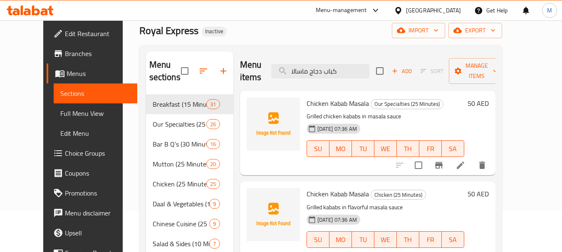
click at [306, 97] on span "Chicken Kabab Masala" at bounding box center [337, 103] width 62 height 12
copy h6 "Chicken Kabab Masala"
click at [305, 162] on div "Chicken Kabab Masala Our Specialties (25 Minutes) Grilled chicken kababs in mas…" at bounding box center [367, 133] width 255 height 84
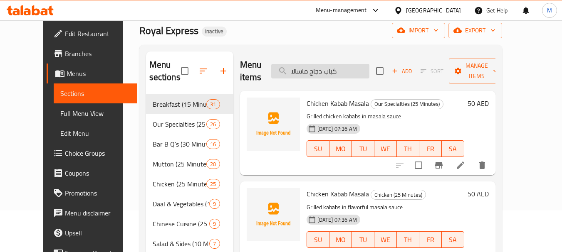
click at [335, 64] on input "كباب دجاج ماسالا" at bounding box center [320, 71] width 98 height 15
paste input "دجاج بالزبدة"
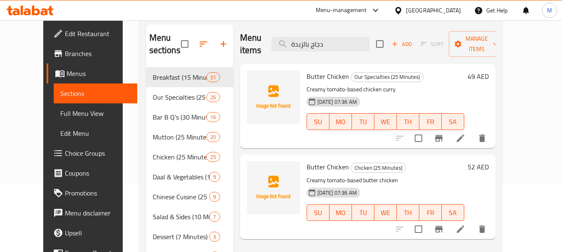
scroll to position [83, 0]
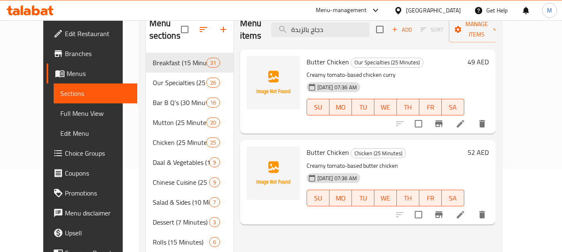
type input "دجاج بالزبدة"
click at [306, 146] on span "Butter Chicken" at bounding box center [327, 152] width 42 height 12
copy h6 "Butter Chicken"
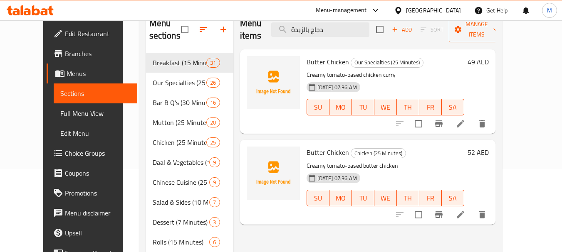
click at [315, 56] on span "Butter Chicken" at bounding box center [327, 62] width 42 height 12
click at [316, 70] on p "Creamy tomato-based chicken curry" at bounding box center [385, 75] width 158 height 10
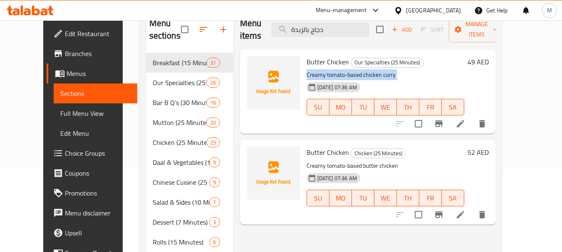
click at [316, 70] on p "Creamy tomato-based chicken curry" at bounding box center [385, 75] width 158 height 10
copy div "Creamy tomato-based chicken curry"
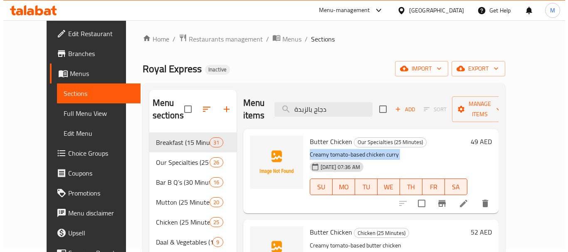
scroll to position [0, 0]
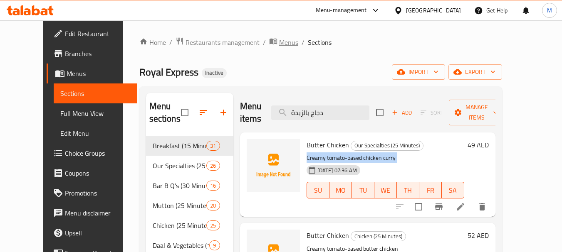
click at [279, 43] on span "Menus" at bounding box center [288, 42] width 19 height 10
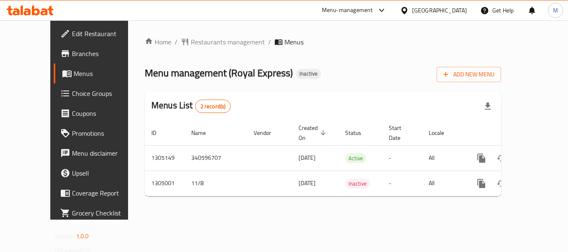
click at [72, 35] on span "Edit Restaurant" at bounding box center [105, 34] width 67 height 10
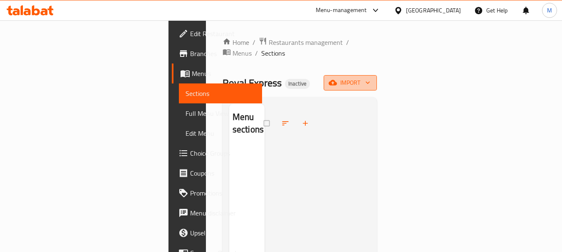
click at [370, 78] on span "import" at bounding box center [350, 83] width 40 height 10
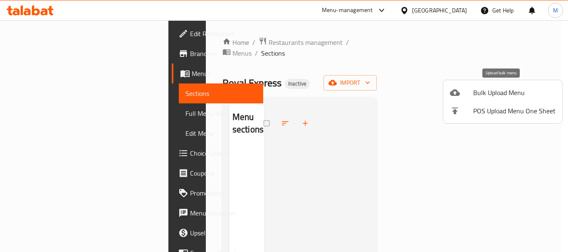
click at [498, 89] on span "Bulk Upload Menu" at bounding box center [514, 93] width 82 height 10
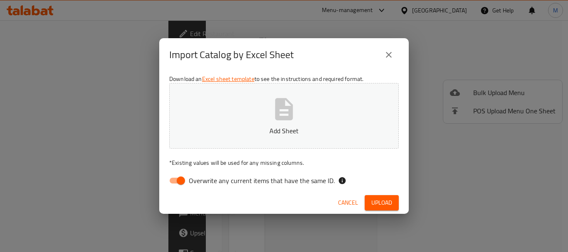
click at [224, 176] on span "Overwrite any current items that have the same ID." at bounding box center [262, 181] width 146 height 10
click at [204, 176] on input "Overwrite any current items that have the same ID." at bounding box center [180, 181] width 47 height 16
checkbox input "false"
click at [244, 131] on p "Add Sheet" at bounding box center [284, 131] width 204 height 10
click at [374, 205] on span "Upload" at bounding box center [381, 203] width 21 height 10
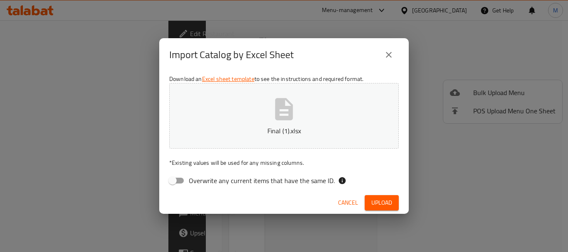
click at [374, 205] on button "Upload" at bounding box center [382, 202] width 34 height 15
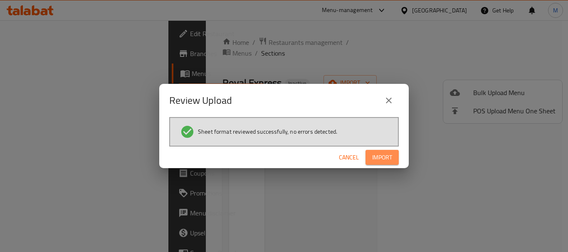
click at [382, 157] on span "Import" at bounding box center [382, 158] width 20 height 10
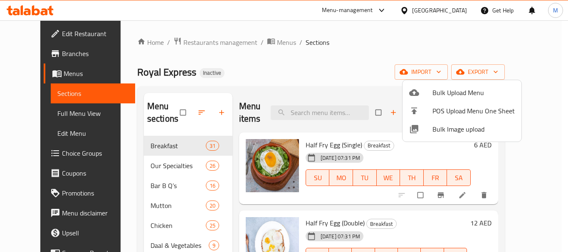
click at [292, 114] on div at bounding box center [284, 126] width 568 height 252
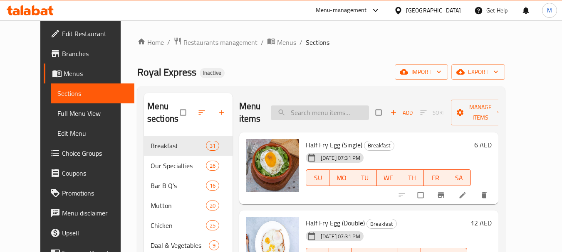
click at [315, 106] on input "search" at bounding box center [320, 113] width 98 height 15
paste input "Vegetable of the Day"
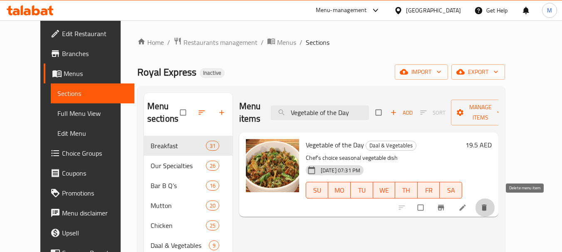
click at [486, 211] on icon "delete" at bounding box center [483, 208] width 5 height 6
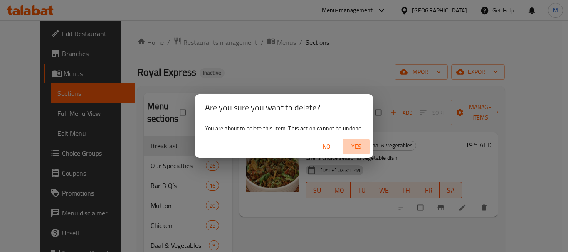
click at [360, 149] on span "Yes" at bounding box center [356, 147] width 20 height 10
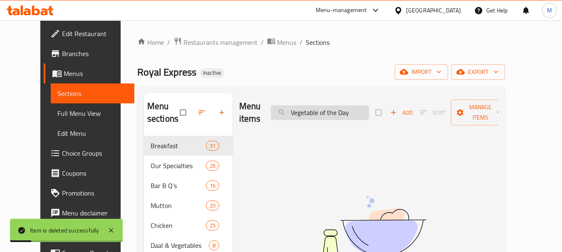
click at [323, 112] on input "Vegetable of the Day" at bounding box center [320, 113] width 98 height 15
click at [322, 112] on input "Vegetable of the Day" at bounding box center [320, 113] width 98 height 15
paste input "Chicken Kabab Masala"
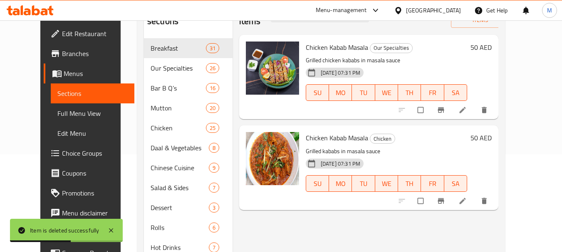
scroll to position [83, 0]
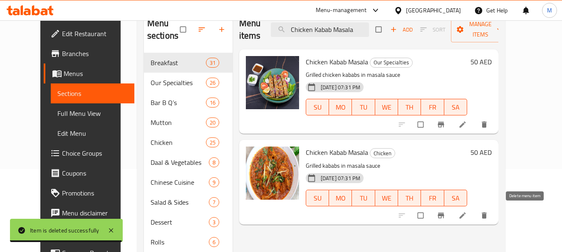
type input "Chicken Kabab Masala"
click at [486, 216] on icon "delete" at bounding box center [483, 215] width 5 height 6
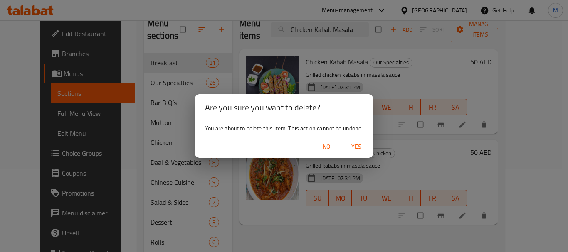
click at [358, 144] on span "Yes" at bounding box center [356, 147] width 20 height 10
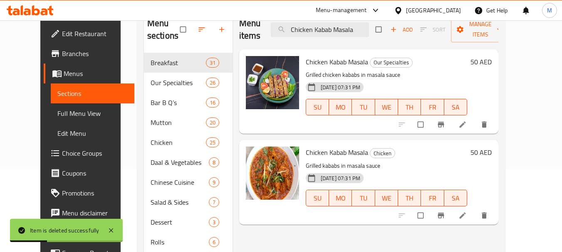
click at [57, 114] on span "Full Menu View" at bounding box center [92, 113] width 70 height 10
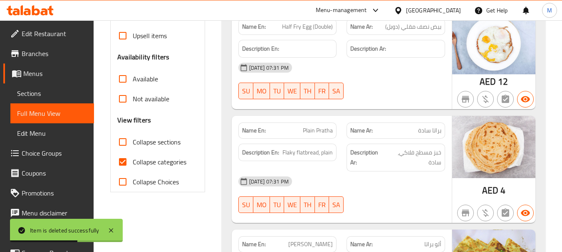
scroll to position [249, 0]
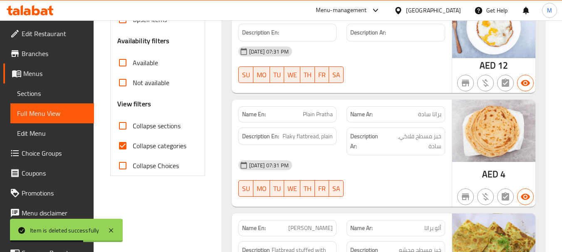
click at [117, 144] on input "Collapse categories" at bounding box center [123, 146] width 20 height 20
checkbox input "false"
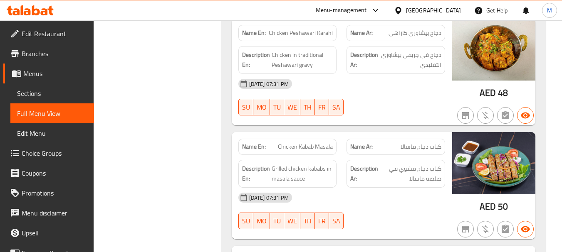
scroll to position [11152, 0]
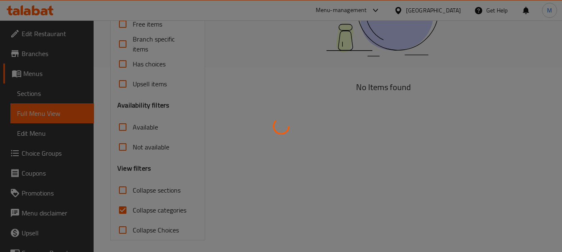
scroll to position [190, 0]
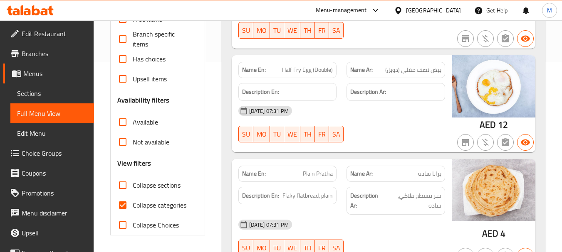
click at [127, 202] on input "Collapse categories" at bounding box center [123, 205] width 20 height 20
checkbox input "false"
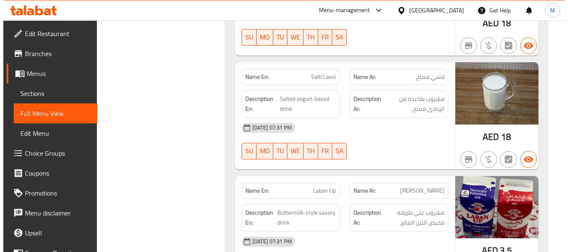
scroll to position [0, 0]
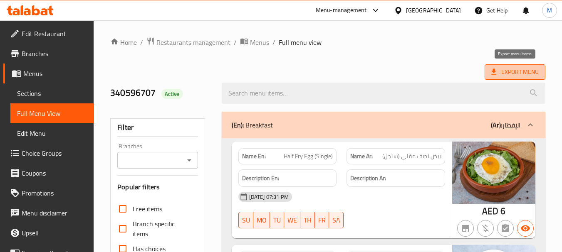
click at [514, 76] on span "Export Menu" at bounding box center [514, 72] width 47 height 10
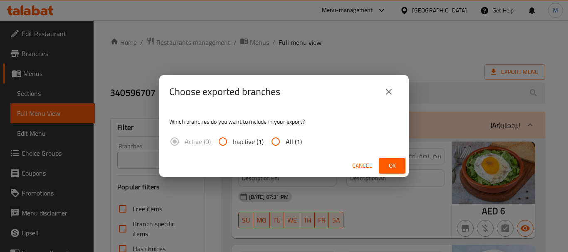
click at [278, 140] on input "All (1)" at bounding box center [276, 142] width 20 height 20
radio input "true"
click at [384, 164] on button "Ok" at bounding box center [392, 165] width 27 height 15
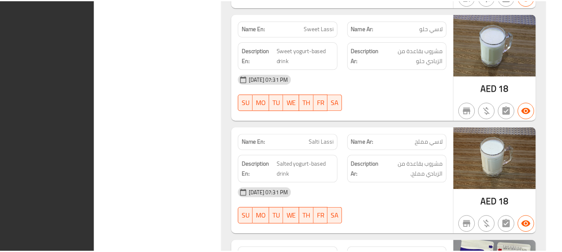
scroll to position [21052, 0]
